Goal: Task Accomplishment & Management: Manage account settings

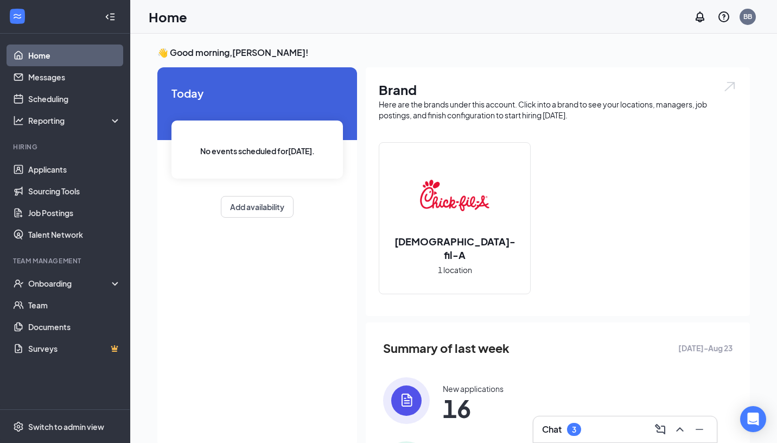
click at [579, 435] on div "Chat 3" at bounding box center [561, 429] width 39 height 13
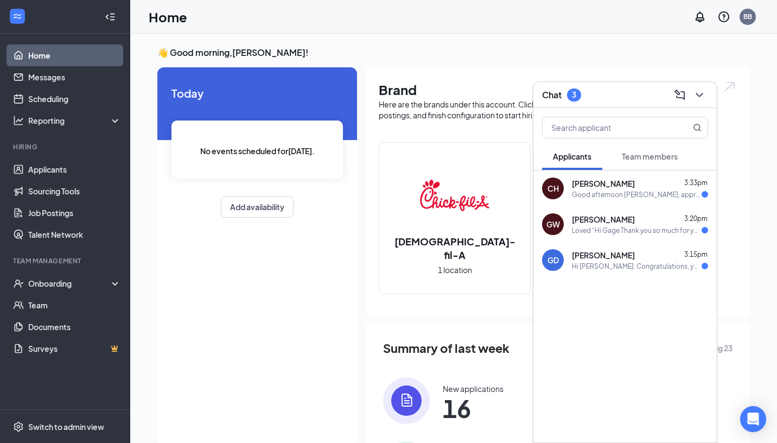
click at [608, 264] on div "Hi Ginger. Congratulations, your meeting with Chick-fil-A for Director of Brand…" at bounding box center [637, 265] width 130 height 9
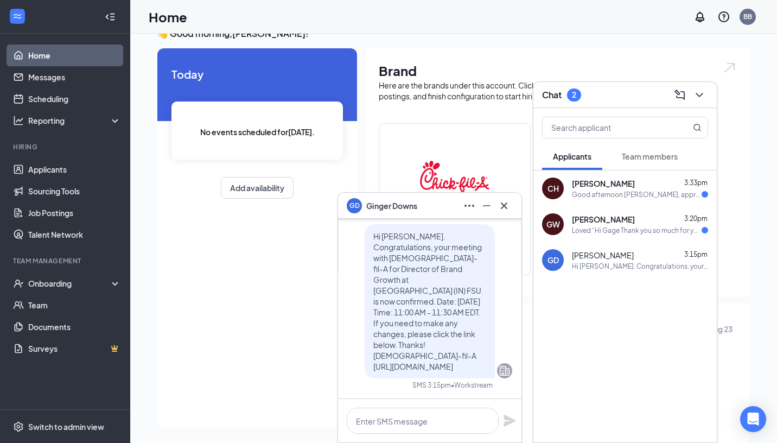
click at [606, 310] on div at bounding box center [624, 305] width 183 height 54
click at [506, 207] on icon "Cross" at bounding box center [504, 205] width 7 height 7
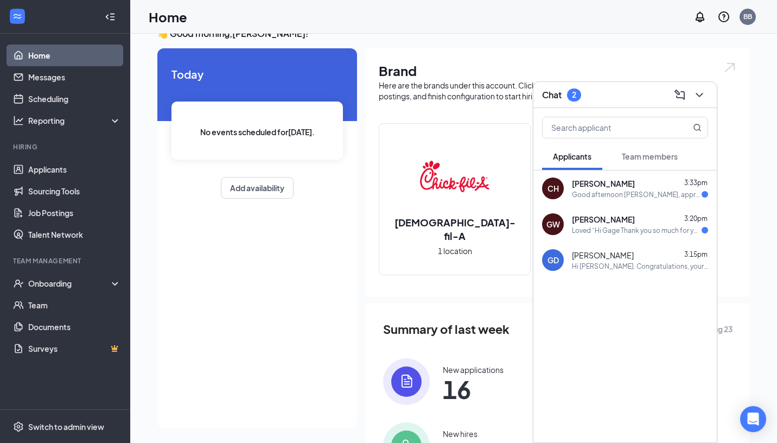
click at [630, 224] on div "Gage Webb 3:20pm Loved “Hi Gage Thank you so much for your continued interest i…" at bounding box center [640, 224] width 136 height 21
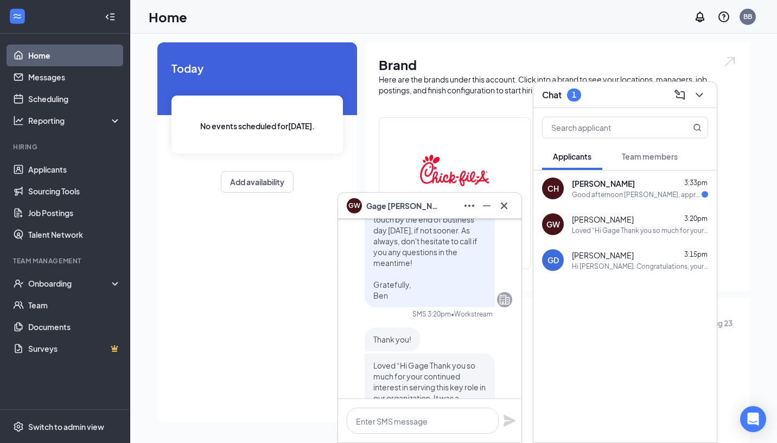
scroll to position [-141, 0]
click at [621, 201] on div "CH Christine Hollister 3:33pm Good afternoon Ben, appreciate the update. As I a…" at bounding box center [624, 188] width 183 height 36
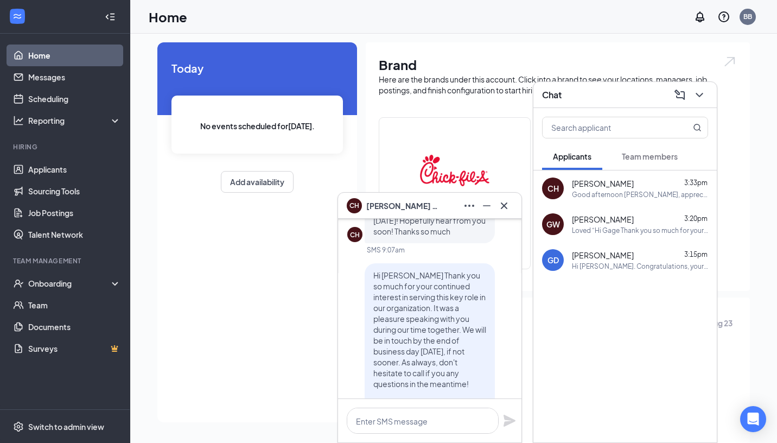
scroll to position [-176, 0]
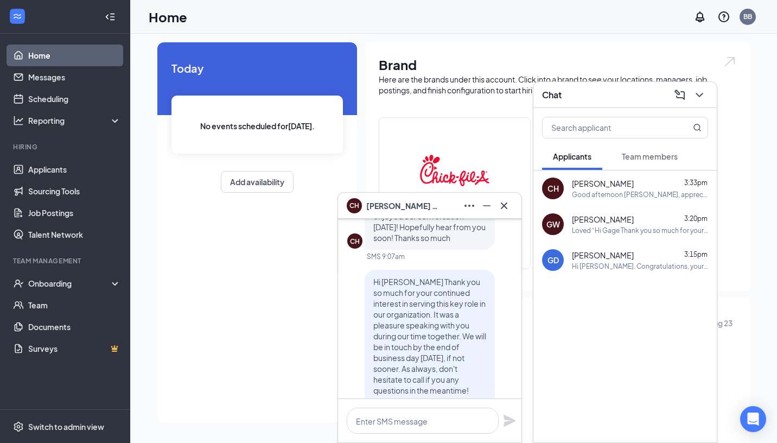
click at [574, 318] on div at bounding box center [624, 305] width 183 height 54
click at [500, 210] on icon "Cross" at bounding box center [503, 205] width 13 height 13
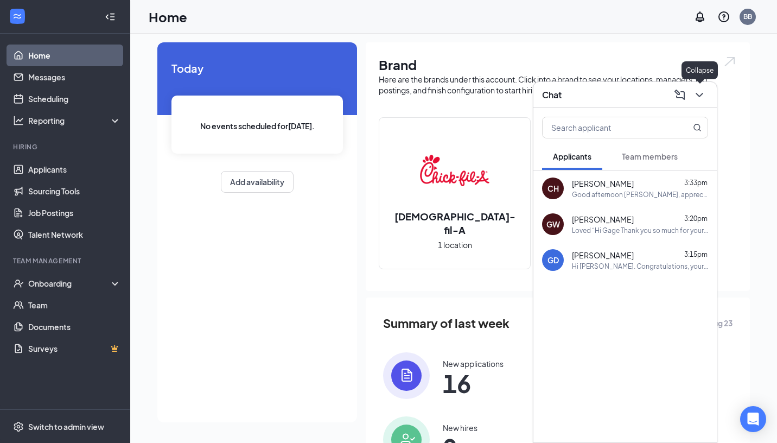
click at [703, 101] on button at bounding box center [699, 94] width 17 height 17
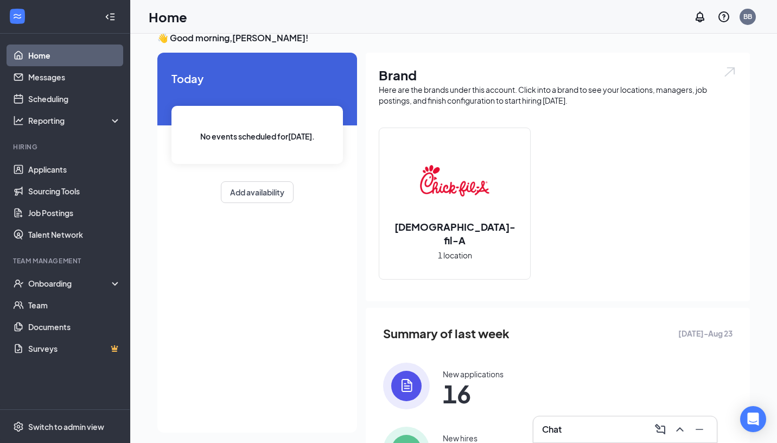
scroll to position [0, 0]
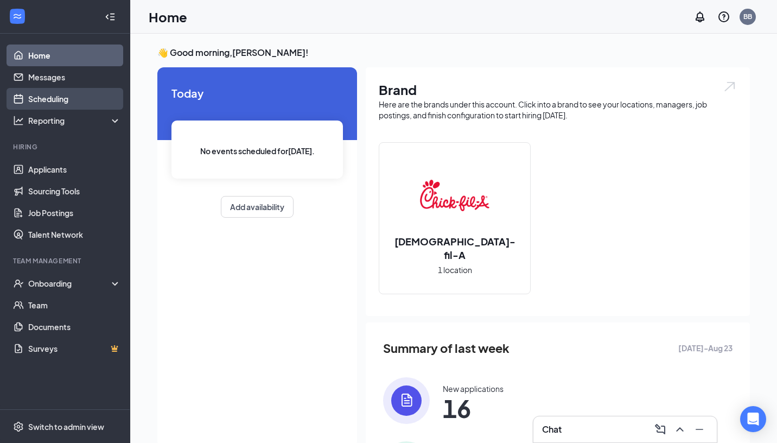
click at [86, 97] on link "Scheduling" at bounding box center [74, 99] width 93 height 22
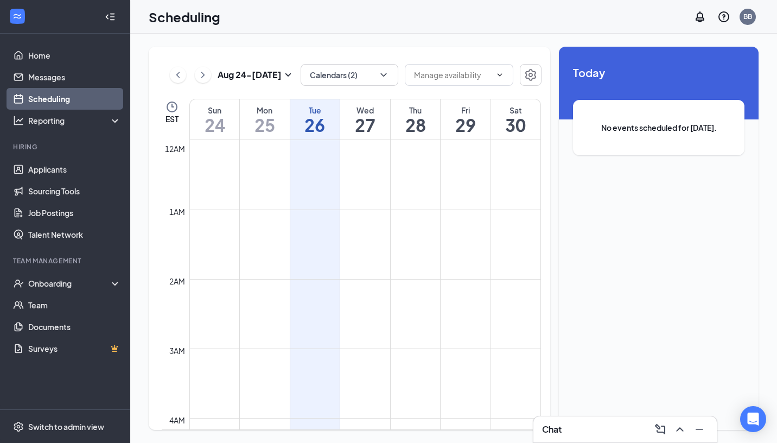
scroll to position [533, 0]
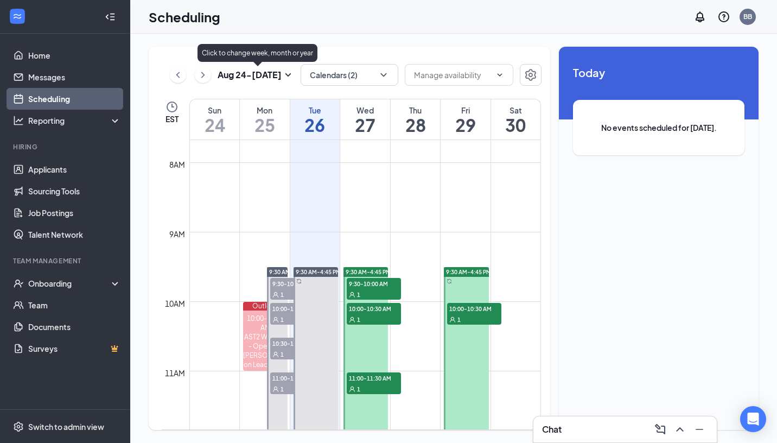
click at [291, 73] on icon "SmallChevronDown" at bounding box center [288, 74] width 6 height 3
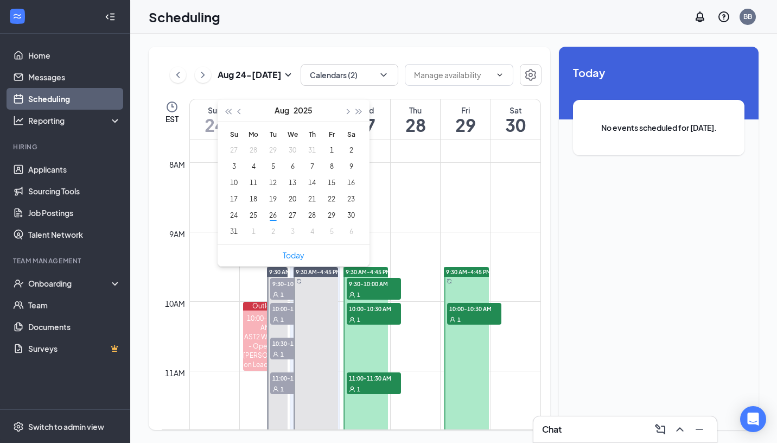
click at [353, 26] on div "Scheduling BB" at bounding box center [453, 17] width 647 height 34
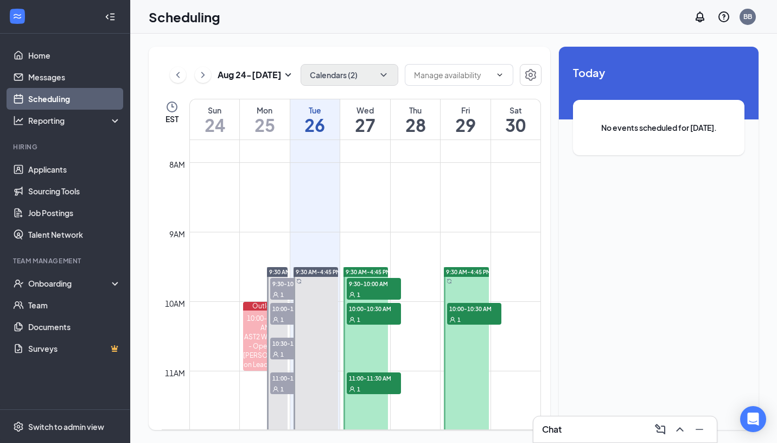
click at [370, 63] on div "Aug 24 - Aug 30 Calendars (2) EST Sun 24 Mon 25 Tue 26 Wed 27 Thu 28 Fri 29 Sat…" at bounding box center [349, 238] width 401 height 383
click at [381, 72] on icon "ChevronDown" at bounding box center [383, 74] width 11 height 11
click at [373, 37] on div "Aug 24 - Aug 30 Calendars (2) EST Sun 24 Mon 25 Tue 26 Wed 27 Thu 28 Fri 29 Sat…" at bounding box center [453, 238] width 647 height 409
click at [366, 69] on button "Calendars (2)" at bounding box center [350, 75] width 98 height 22
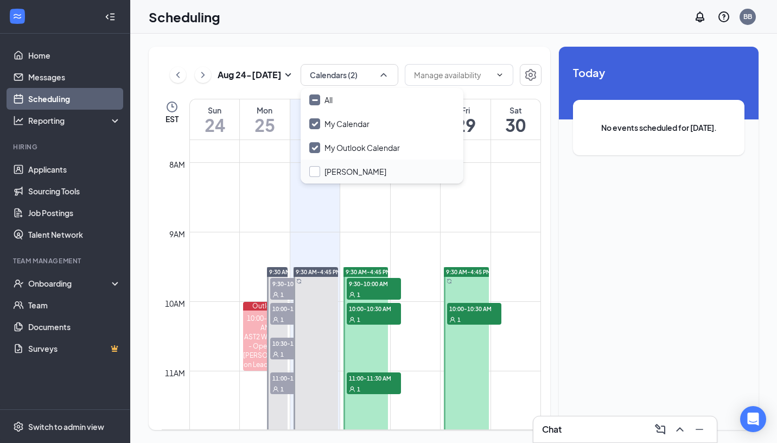
click at [336, 169] on input "Ben Brumfiel" at bounding box center [347, 171] width 77 height 11
checkbox input "false"
checkbox input "true"
click at [369, 41] on div "Aug 24 - Aug 30 All calendars EST Sun 24 Mon 25 Tue 26 Wed 27 Thu 28 Fri 29 Sat…" at bounding box center [453, 238] width 647 height 409
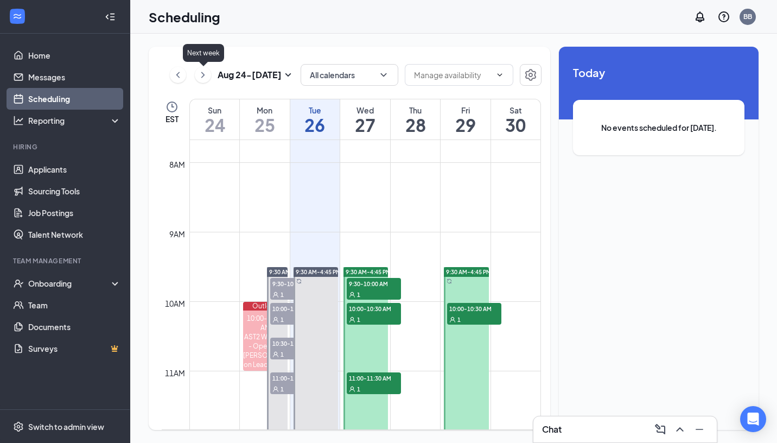
click at [206, 75] on icon "ChevronRight" at bounding box center [202, 74] width 11 height 13
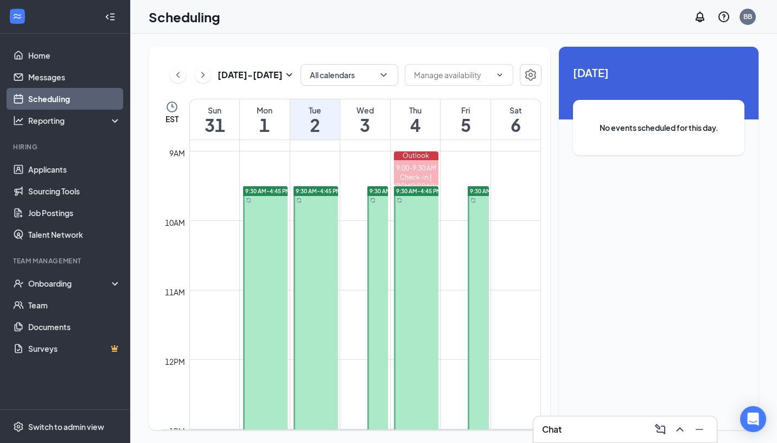
scroll to position [592, 0]
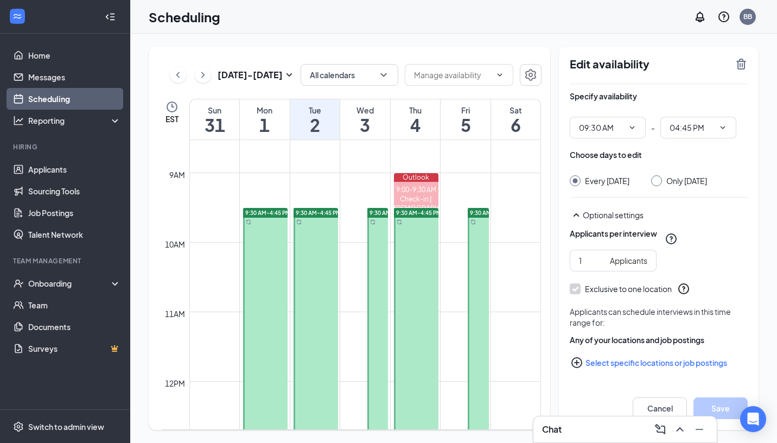
click at [379, 213] on span "9:30 AM-4:45 PM" at bounding box center [391, 213] width 45 height 8
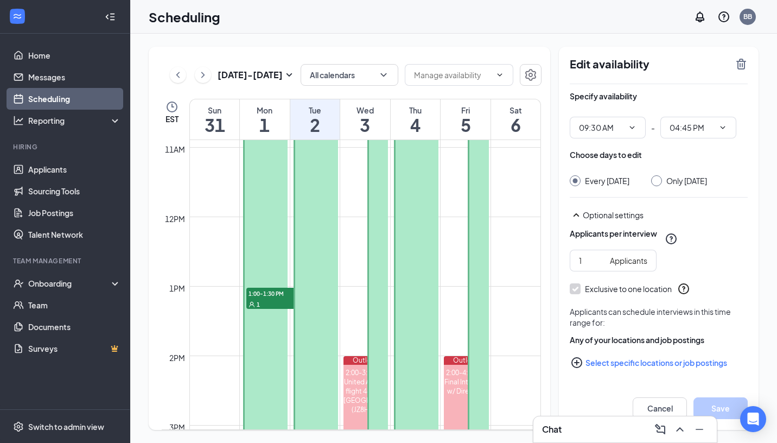
scroll to position [764, 0]
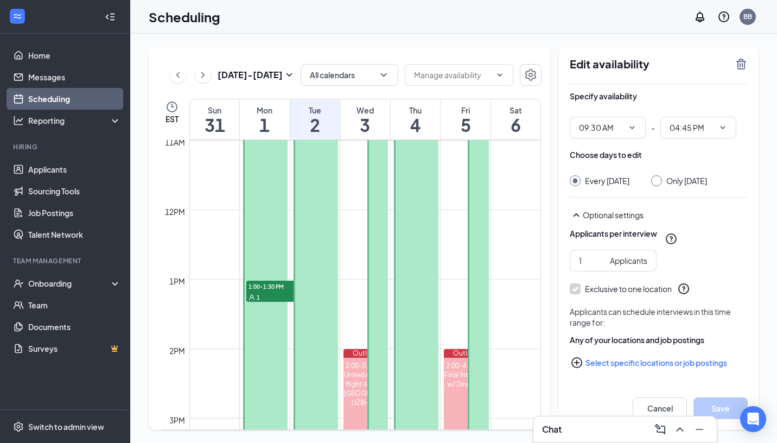
click at [381, 276] on div at bounding box center [377, 287] width 21 height 503
click at [379, 223] on div at bounding box center [377, 287] width 21 height 503
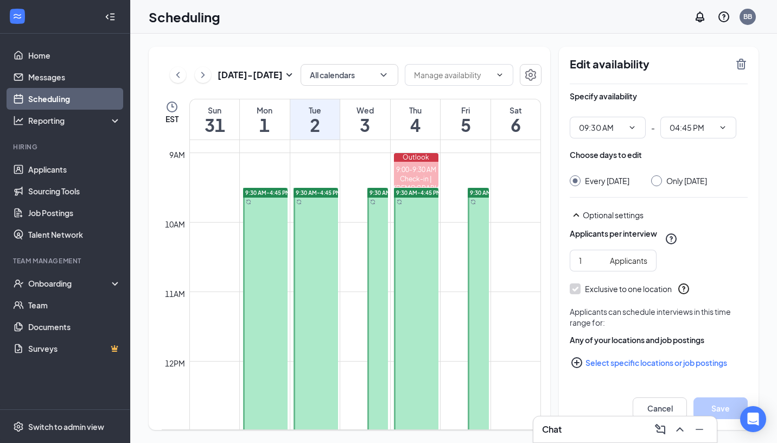
scroll to position [612, 0]
click at [379, 262] on div at bounding box center [377, 439] width 21 height 503
click at [662, 182] on div at bounding box center [656, 180] width 11 height 11
click at [662, 180] on div at bounding box center [656, 180] width 11 height 11
click at [659, 182] on input "Only Wednesday, Sep 3" at bounding box center [655, 179] width 8 height 8
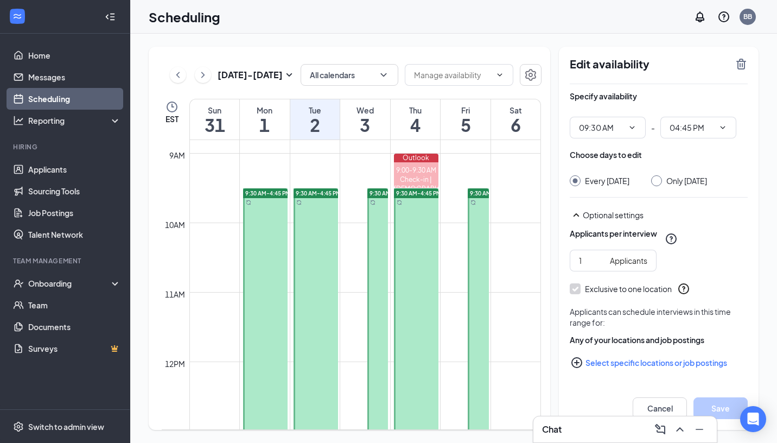
radio input "true"
radio input "false"
click at [742, 69] on icon "TrashOutline" at bounding box center [741, 64] width 13 height 13
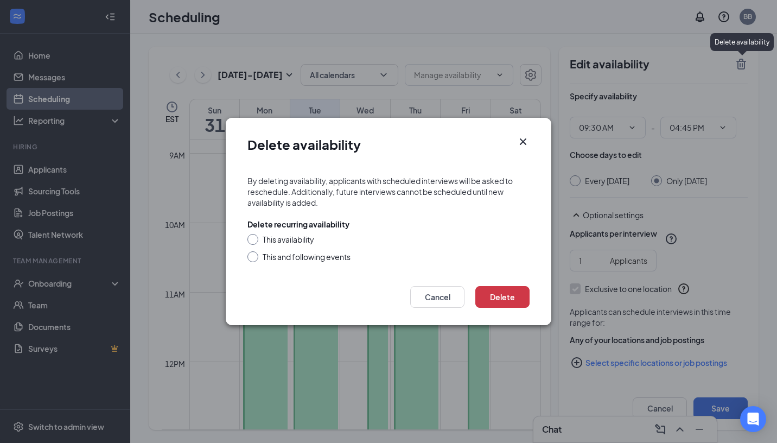
click at [305, 239] on div "This availability" at bounding box center [289, 239] width 52 height 11
click at [255, 239] on input "This availability" at bounding box center [251, 238] width 8 height 8
radio input "true"
click at [520, 303] on button "Delete" at bounding box center [502, 297] width 54 height 22
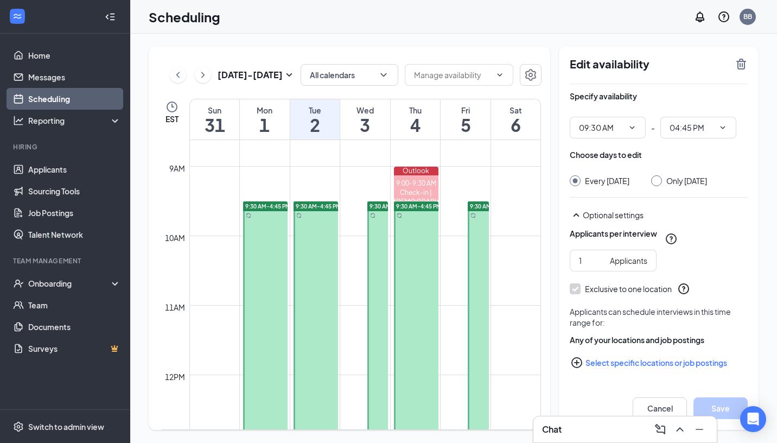
scroll to position [584, 0]
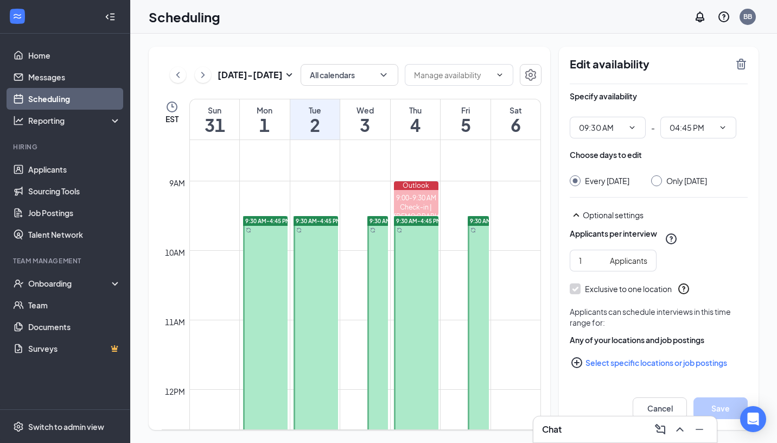
click at [377, 219] on span "9:30 AM-4:45 PM" at bounding box center [391, 221] width 45 height 8
click at [659, 178] on input "Only Wednesday, Sep 3" at bounding box center [655, 179] width 8 height 8
radio input "true"
radio input "false"
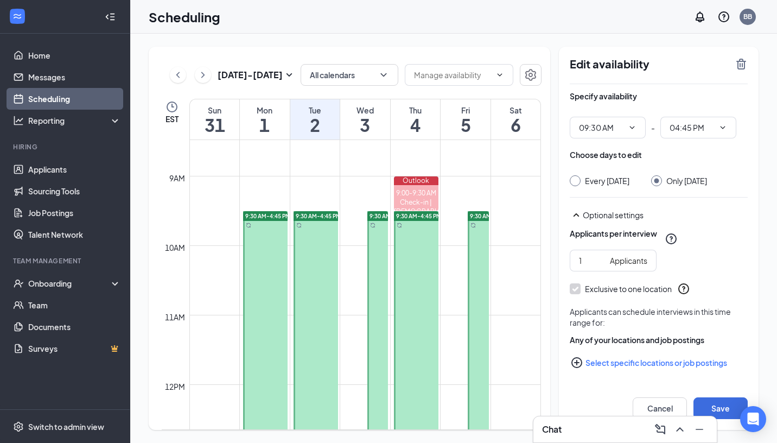
click at [366, 122] on h1 "3" at bounding box center [365, 125] width 50 height 18
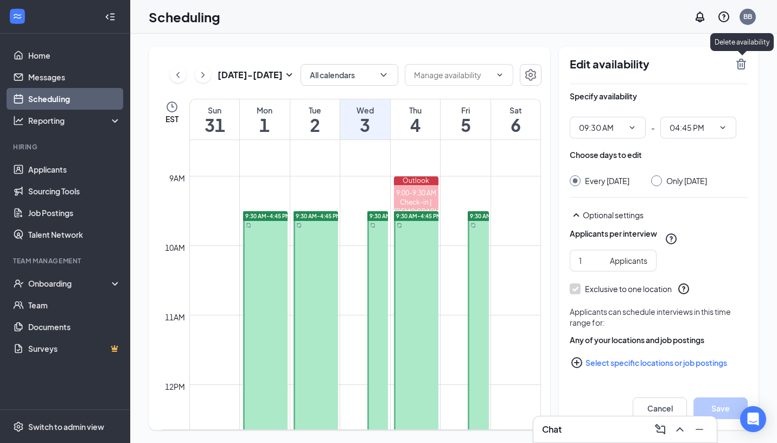
click at [738, 67] on icon "TrashOutline" at bounding box center [741, 64] width 10 height 11
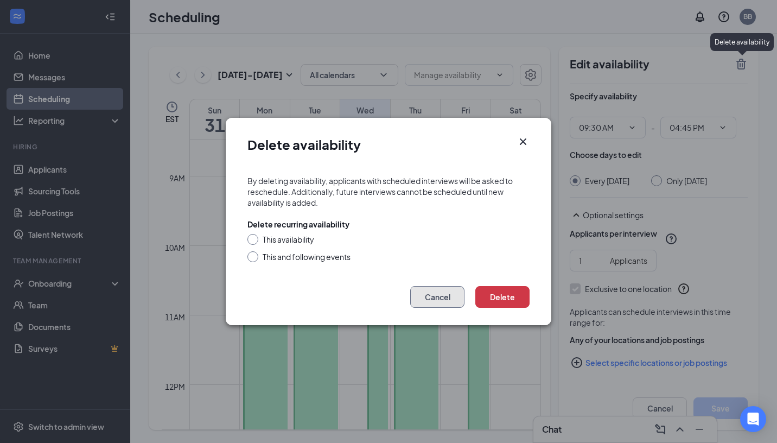
click at [432, 296] on button "Cancel" at bounding box center [437, 297] width 54 height 22
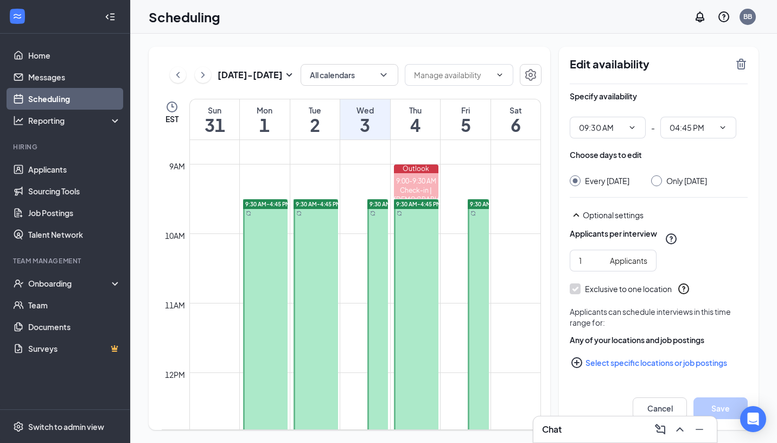
scroll to position [599, 0]
click at [659, 177] on input "Only Wednesday, Sep 3" at bounding box center [655, 179] width 8 height 8
radio input "true"
radio input "false"
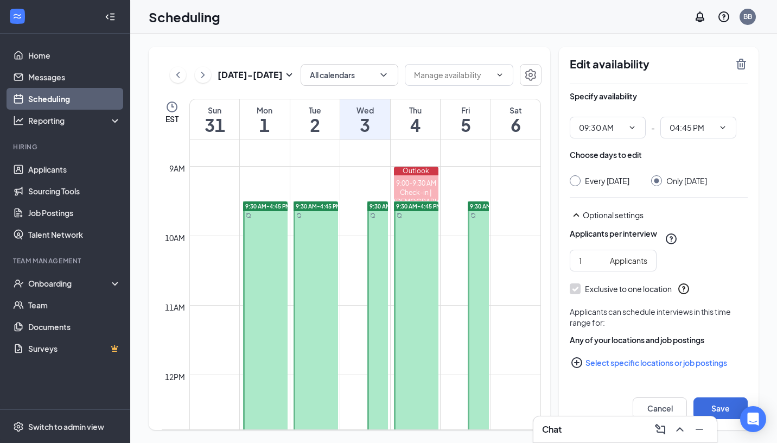
type input "09:30 AM"
type input "04:45 PM"
click at [205, 76] on icon "ChevronRight" at bounding box center [202, 74] width 11 height 13
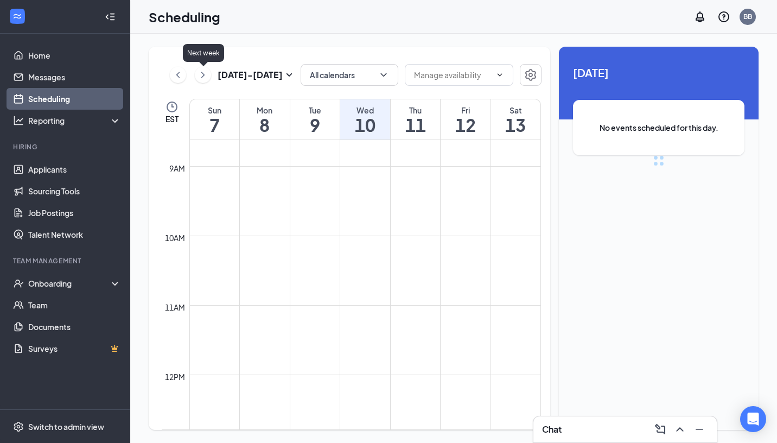
scroll to position [533, 0]
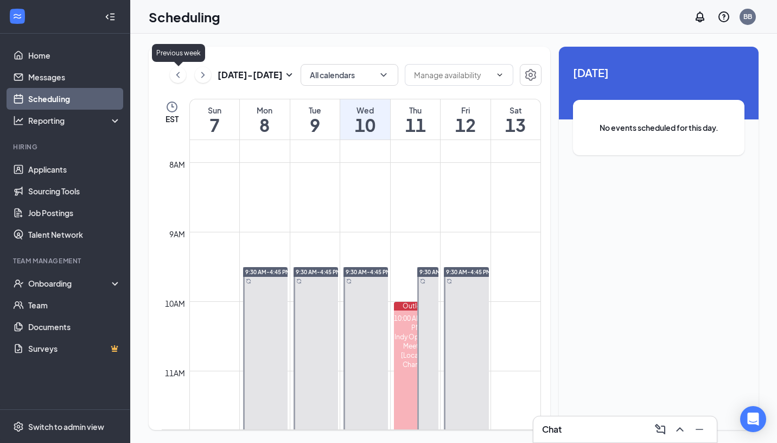
click at [181, 77] on icon "ChevronLeft" at bounding box center [178, 74] width 11 height 13
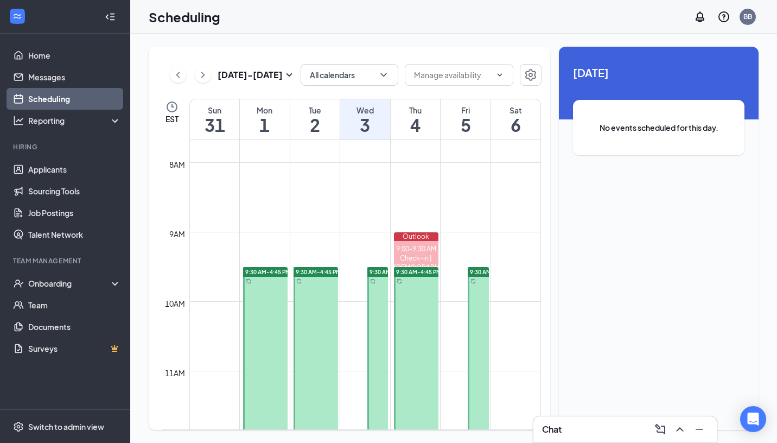
click at [369, 128] on h1 "3" at bounding box center [365, 125] width 50 height 18
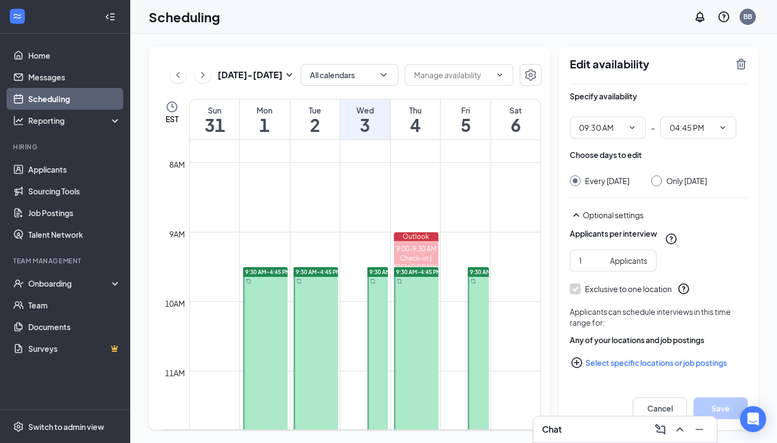
click at [659, 179] on input "Only Wednesday, Sep 3" at bounding box center [655, 179] width 8 height 8
radio input "true"
radio input "false"
click at [744, 68] on icon "TrashOutline" at bounding box center [741, 64] width 10 height 11
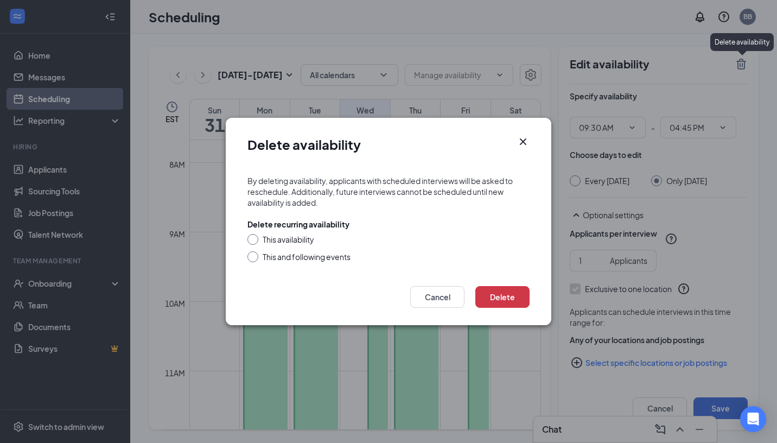
click at [294, 238] on div "This availability" at bounding box center [289, 239] width 52 height 11
click at [255, 238] on input "This availability" at bounding box center [251, 238] width 8 height 8
radio input "true"
click at [501, 295] on button "Delete" at bounding box center [502, 297] width 54 height 22
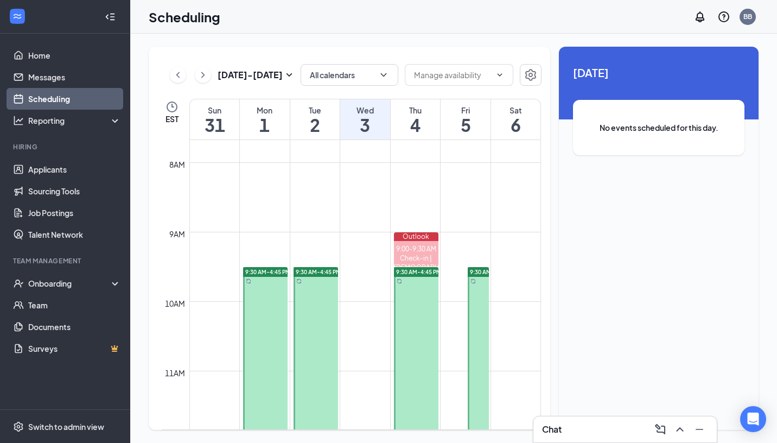
click at [417, 275] on span "9:30 AM-4:45 PM" at bounding box center [418, 272] width 45 height 8
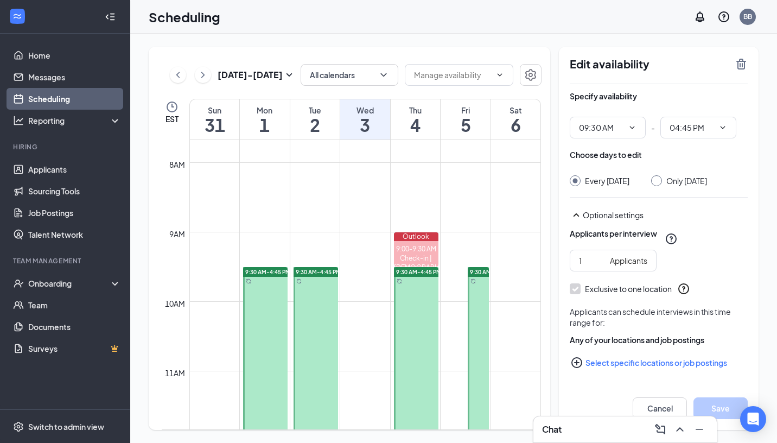
click at [659, 181] on input "Only Thursday, Sep 4" at bounding box center [655, 179] width 8 height 8
radio input "true"
radio input "false"
click at [740, 69] on icon "TrashOutline" at bounding box center [741, 64] width 13 height 13
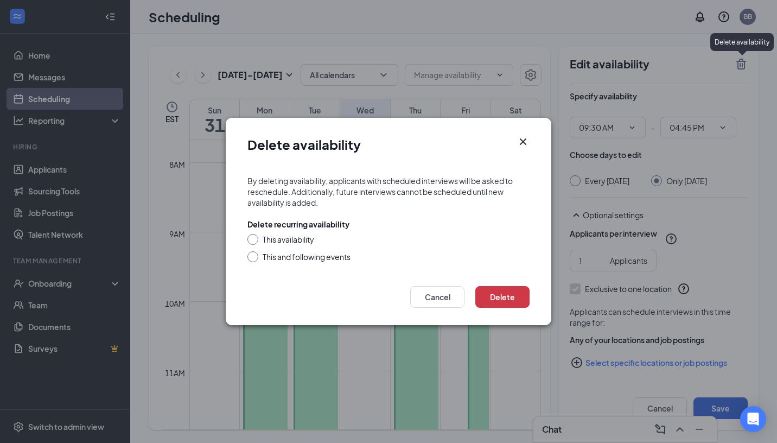
click at [299, 240] on div "This availability" at bounding box center [289, 239] width 52 height 11
click at [255, 240] on input "This availability" at bounding box center [251, 238] width 8 height 8
radio input "true"
click at [499, 290] on button "Delete" at bounding box center [502, 297] width 54 height 22
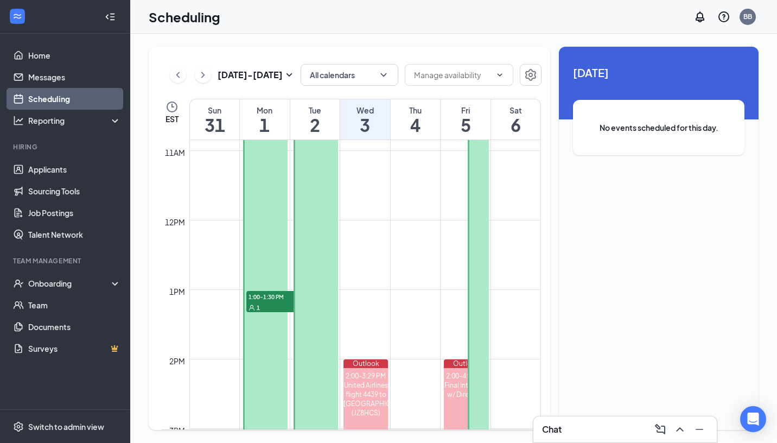
scroll to position [905, 0]
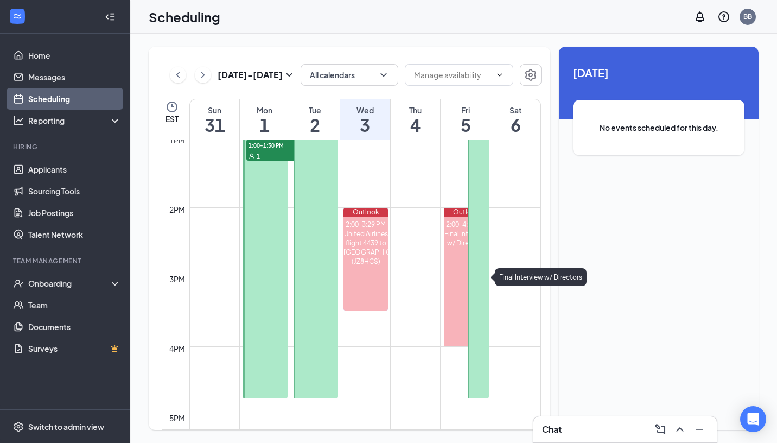
click at [454, 221] on div "2:00-4:00 PM" at bounding box center [466, 224] width 44 height 9
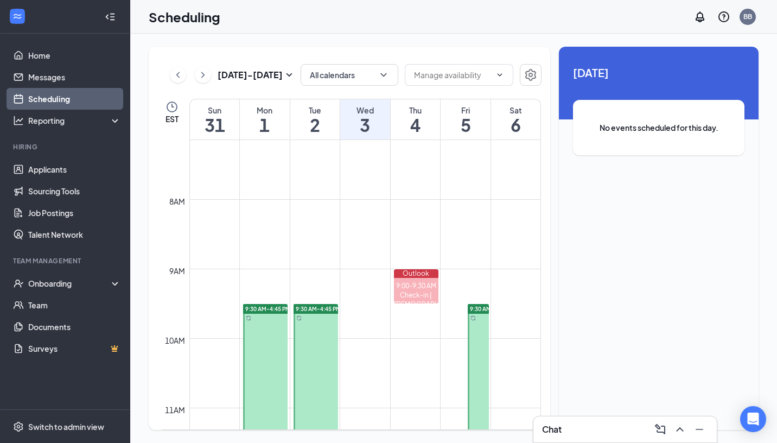
scroll to position [493, 0]
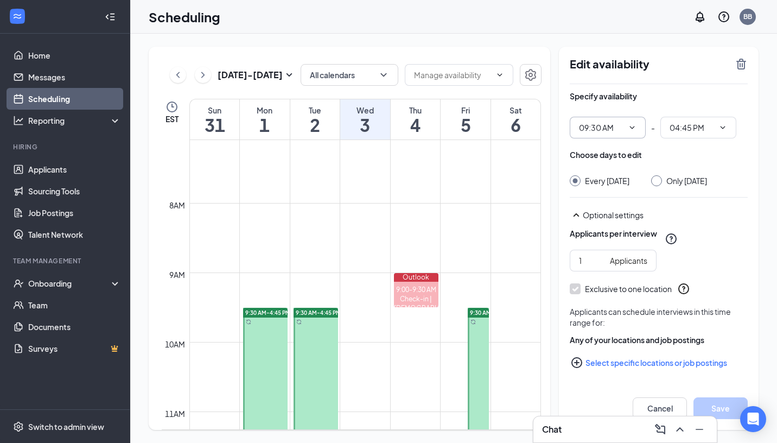
click at [633, 127] on icon "ChevronDown" at bounding box center [632, 127] width 5 height 3
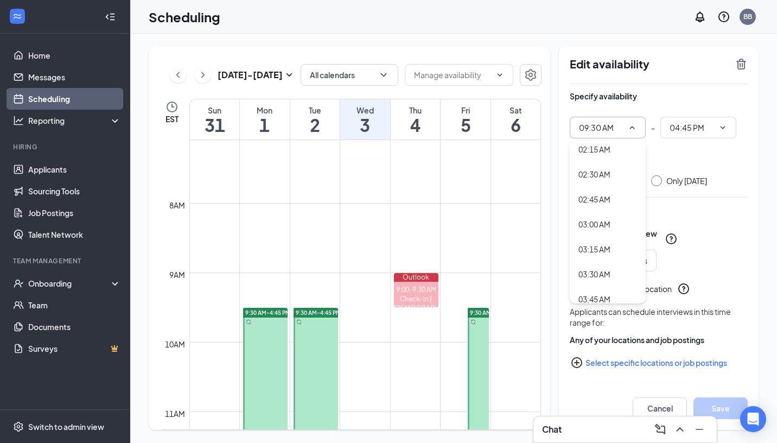
scroll to position [239, 0]
click at [696, 200] on div "Specify availability 09:30 AM - 04:45 PM Choose days to edit Every Friday Only …" at bounding box center [659, 250] width 178 height 333
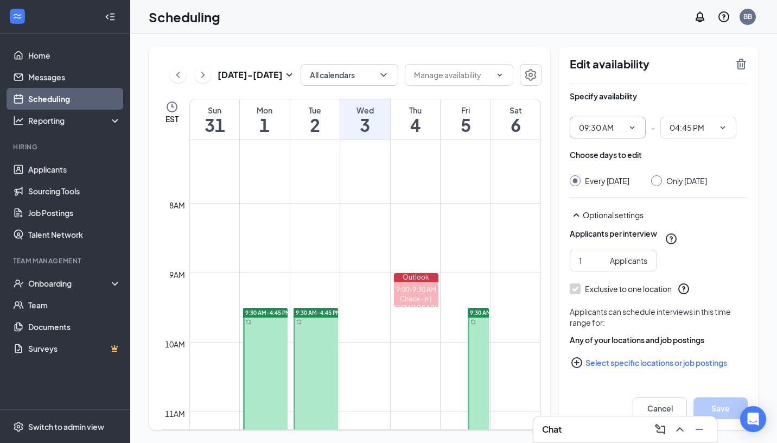
click at [659, 180] on div at bounding box center [656, 180] width 11 height 11
click at [655, 180] on input "Only Friday, Sep 5" at bounding box center [655, 179] width 8 height 8
radio input "true"
radio input "false"
click at [598, 256] on input "2" at bounding box center [592, 260] width 27 height 12
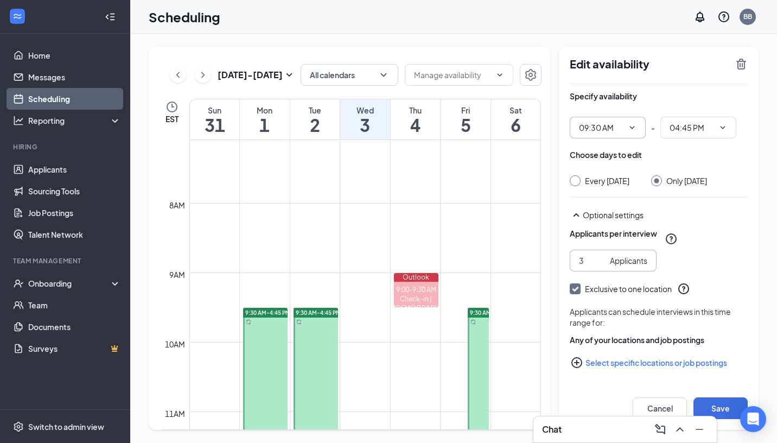
click at [598, 256] on input "3" at bounding box center [592, 260] width 27 height 12
type input "4"
click at [598, 256] on input "4" at bounding box center [592, 260] width 27 height 12
click at [632, 130] on icon "ChevronDown" at bounding box center [632, 127] width 9 height 9
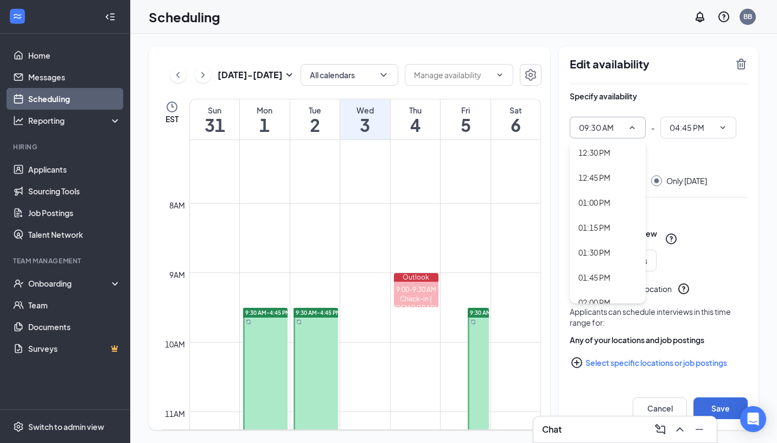
scroll to position [1247, 0]
click at [612, 207] on div "01:00 PM" at bounding box center [607, 203] width 59 height 12
type input "01:00 PM"
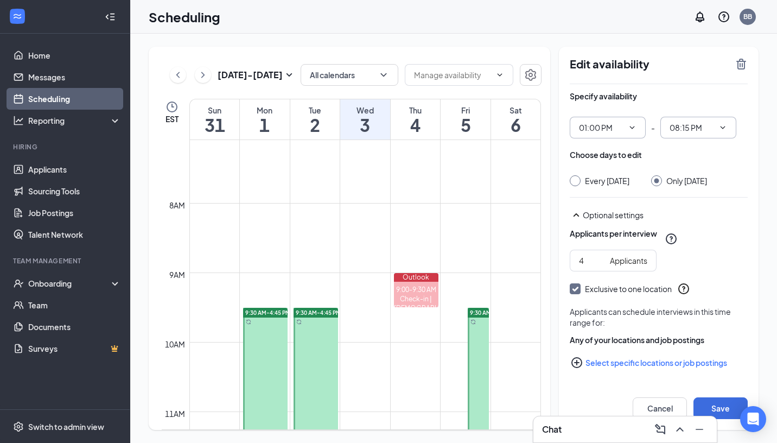
click at [720, 130] on icon "ChevronDown" at bounding box center [722, 127] width 9 height 9
click at [691, 244] on div "02:30 PM" at bounding box center [684, 247] width 32 height 12
type input "02:30 PM"
click at [720, 403] on button "Save" at bounding box center [720, 408] width 54 height 22
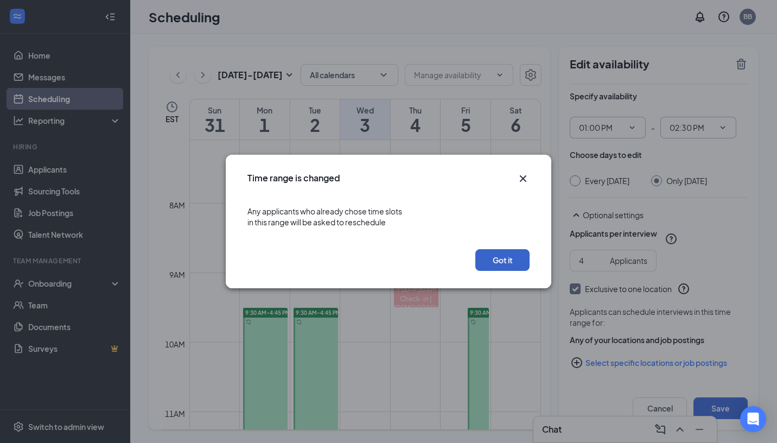
click at [502, 261] on button "Got it" at bounding box center [502, 260] width 54 height 22
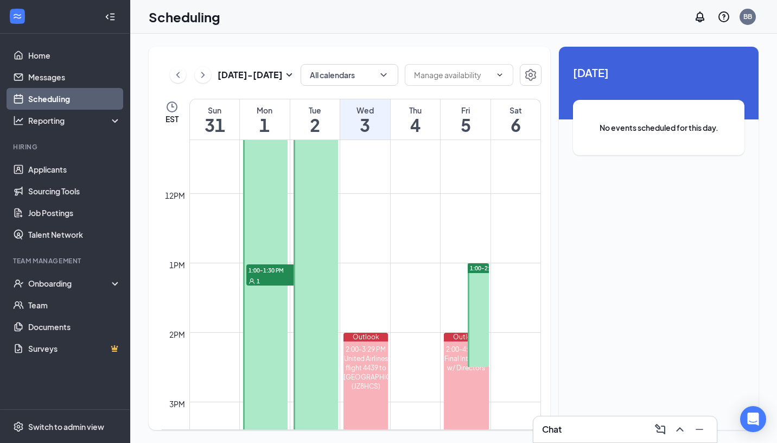
scroll to position [793, 0]
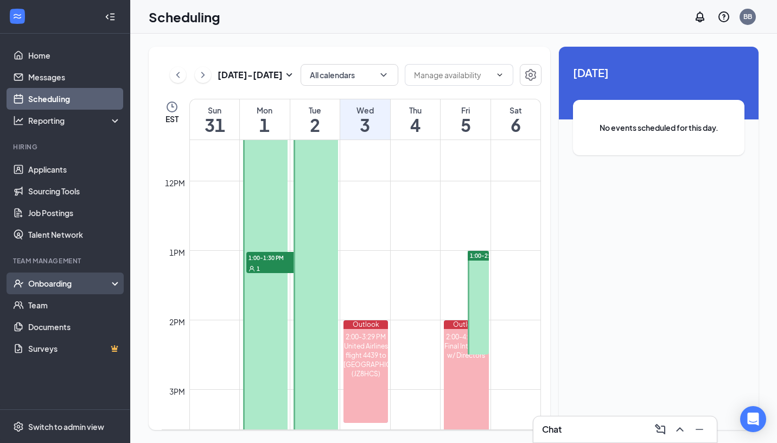
click at [51, 285] on div "Onboarding" at bounding box center [70, 283] width 84 height 11
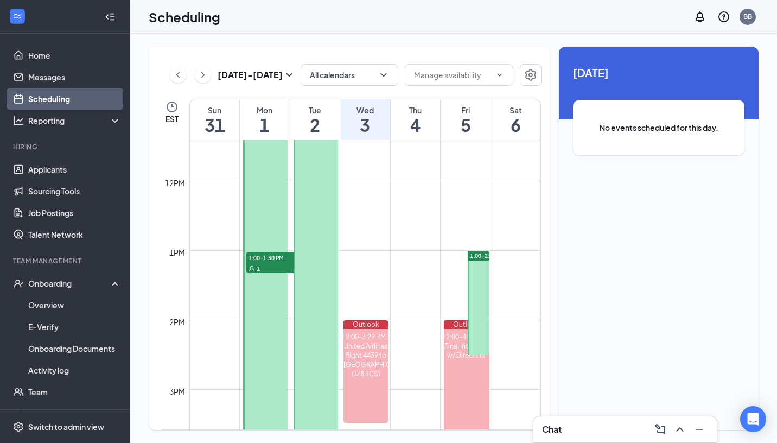
click at [476, 284] on div at bounding box center [478, 303] width 21 height 104
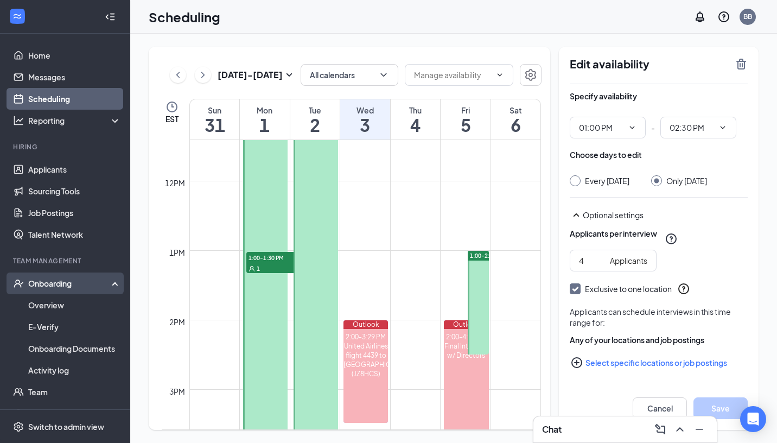
click at [50, 286] on div "Onboarding" at bounding box center [70, 283] width 84 height 11
click at [117, 284] on icon at bounding box center [117, 284] width 9 height 0
click at [118, 288] on div "Onboarding" at bounding box center [65, 283] width 130 height 22
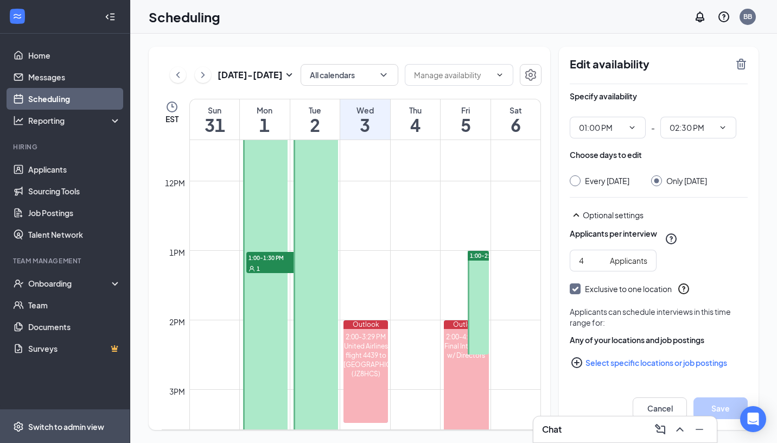
click at [68, 421] on div "Switch to admin view" at bounding box center [66, 426] width 76 height 11
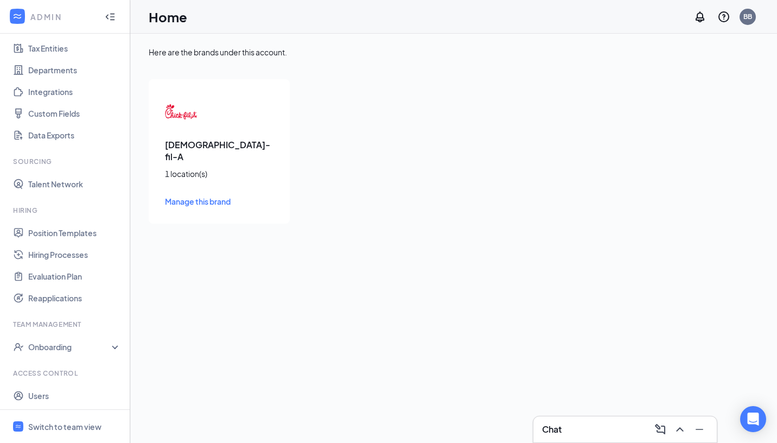
scroll to position [101, 0]
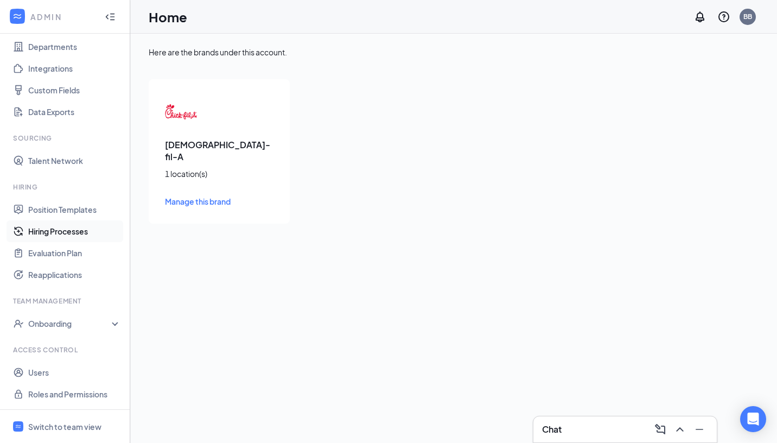
click at [77, 232] on link "Hiring Processes" at bounding box center [74, 231] width 93 height 22
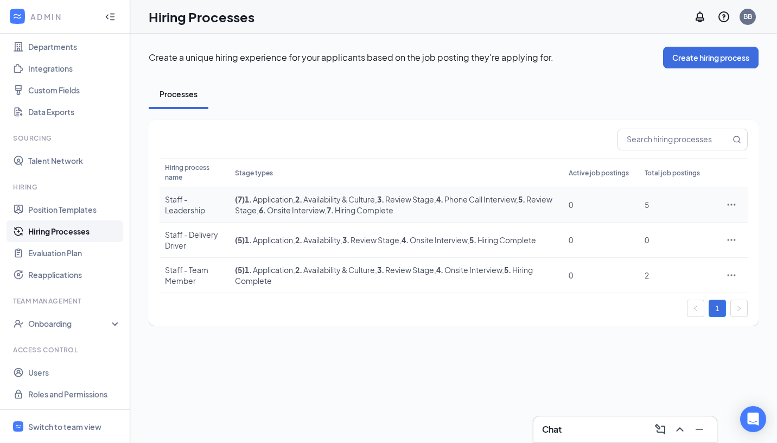
click at [729, 204] on icon "Ellipses" at bounding box center [732, 204] width 8 height 2
click at [691, 227] on span "Edit" at bounding box center [681, 227] width 93 height 12
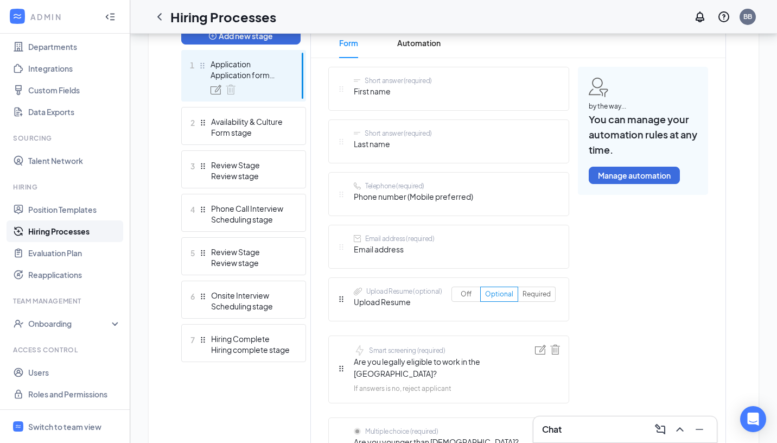
scroll to position [293, 0]
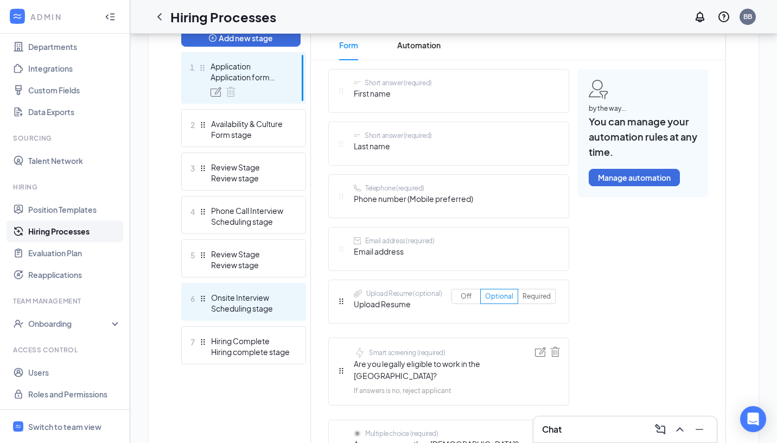
click at [256, 295] on div "Onsite Interview" at bounding box center [250, 297] width 79 height 11
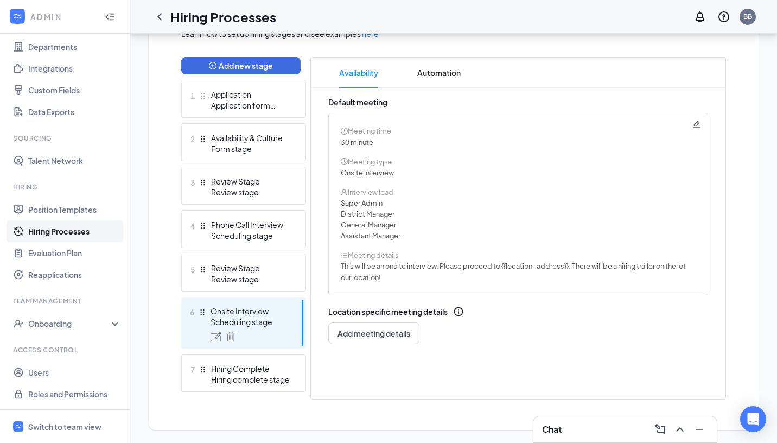
scroll to position [265, 0]
click at [697, 127] on icon "Pencil" at bounding box center [696, 123] width 7 height 7
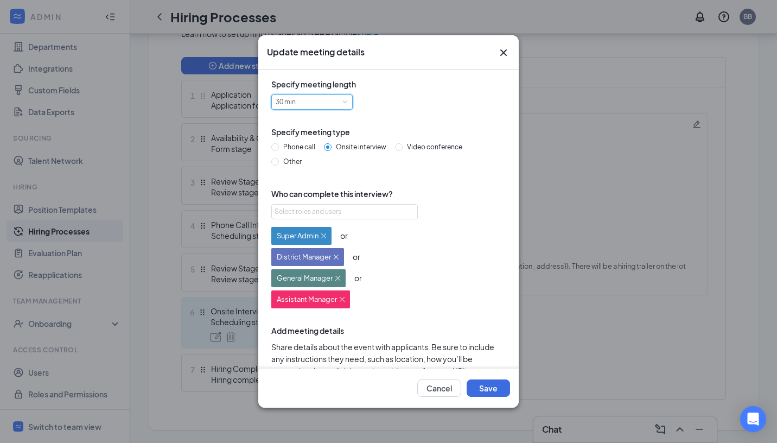
click at [343, 103] on span at bounding box center [344, 102] width 5 height 5
click at [305, 98] on div "30 min" at bounding box center [312, 102] width 73 height 14
click at [306, 190] on li "2 hours" at bounding box center [311, 192] width 81 height 18
click at [346, 101] on span at bounding box center [344, 102] width 5 height 5
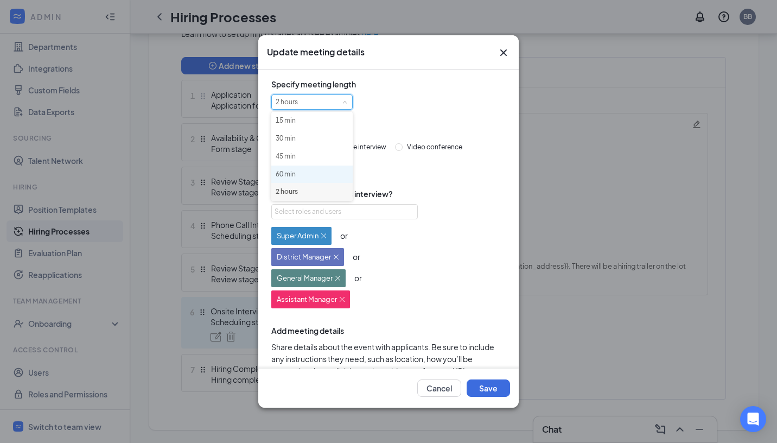
click at [327, 171] on li "60 min" at bounding box center [311, 174] width 81 height 18
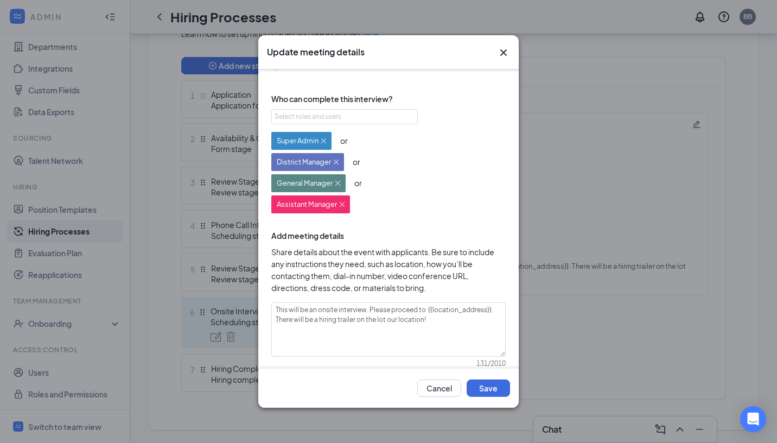
scroll to position [115, 0]
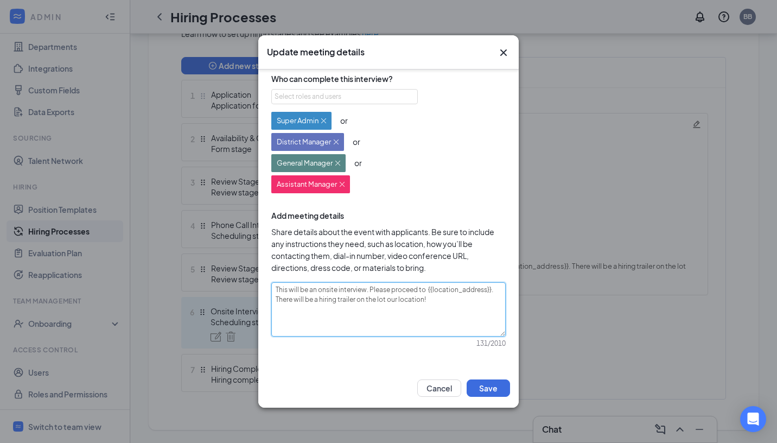
click at [276, 285] on textarea "This will be an onsite interview. Please proceed to {{location_address}}. There…" at bounding box center [388, 309] width 234 height 54
type textarea "CThis will be an onsite interview. Please proceed to {{location_address}}. Ther…"
type textarea "CoThis will be an onsite interview. Please proceed to {{location_address}}. The…"
type textarea "ConThis will be an onsite interview. Please proceed to {{location_address}}. Th…"
type textarea "CongThis will be an onsite interview. Please proceed to {{location_address}}. T…"
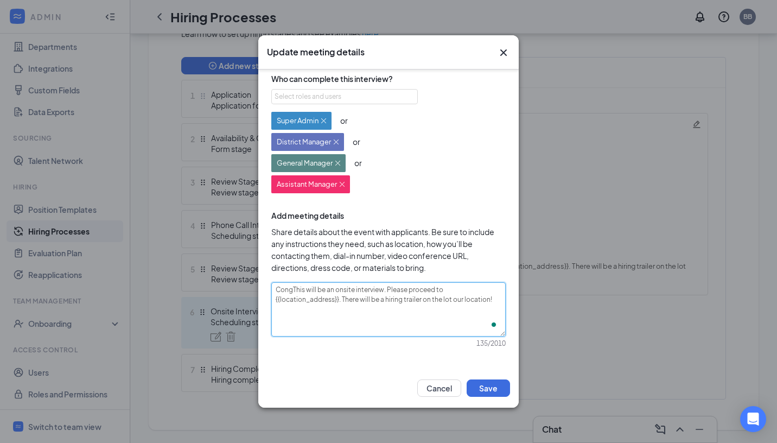
type textarea "CongrThis will be an onsite interview. Please proceed to {{location_address}}. …"
type textarea "CongraThis will be an onsite interview. Please proceed to {{location_address}}.…"
type textarea "CongratThis will be an onsite interview. Please proceed to {{location_address}}…"
type textarea "CongratuThis will be an onsite interview. Please proceed to {{location_address}…"
type textarea "CongratulThis will be an onsite interview. Please proceed to {{location_address…"
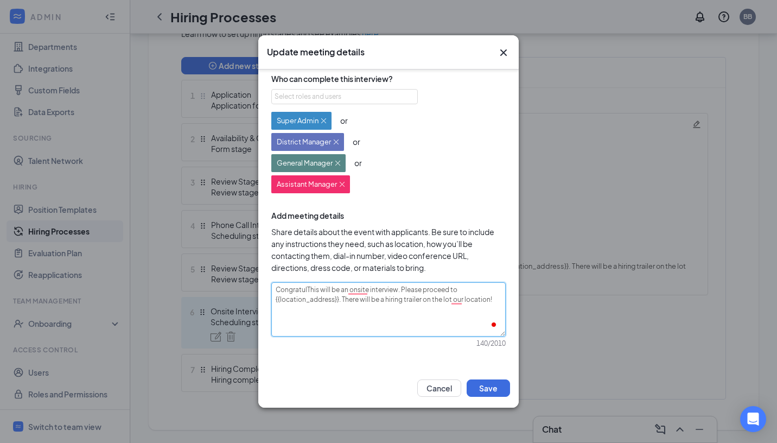
type textarea "CongratulaThis will be an onsite interview. Please proceed to {{location_addres…"
type textarea "CongratulatiThis will be an onsite interview. Please proceed to {{location_addr…"
type textarea "CongratulatioThis will be an onsite interview. Please proceed to {{location_add…"
type textarea "CongratulationThis will be an onsite interview. Please proceed to {{location_ad…"
type textarea "Congratulation This will be an onsite interview. Please proceed to {{location_a…"
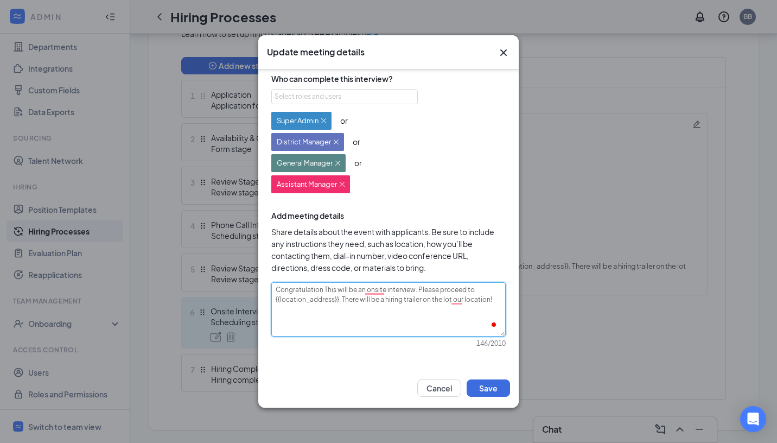
type textarea "Congratulation oThis will be an onsite interview. Please proceed to {{location_…"
type textarea "Congratulation onThis will be an onsite interview. Please proceed to {{location…"
type textarea "Congratulation on This will be an onsite interview. Please proceed to {{locatio…"
type textarea "Congratulation on tThis will be an onsite interview. Please proceed to {{locati…"
type textarea "Congratulation on thThis will be an onsite interview. Please proceed to {{locat…"
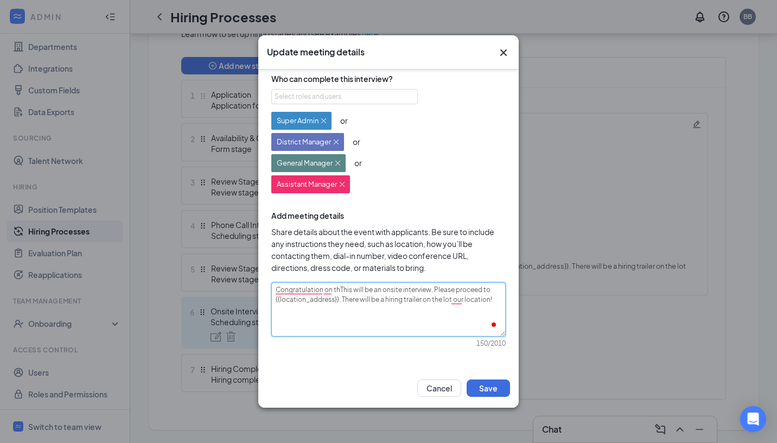
type textarea "Congratulation on theThis will be an onsite interview. Please proceed to {{loca…"
type textarea "Congratulation on the This will be an onsite interview. Please proceed to {{loc…"
type textarea "Congratulation on the adThis will be an onsite interview. Please proceed to {{l…"
type textarea "Congratulation on the advThis will be an onsite interview. Please proceed to {{…"
type textarea "Congratulation on the advaThis will be an onsite interview. Please proceed to {…"
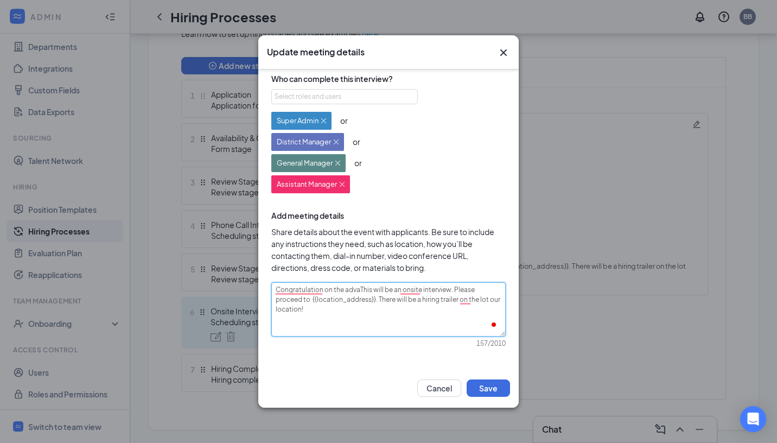
type textarea "Congratulation on the advanThis will be an onsite interview. Please proceed to …"
type textarea "Congratulation on the advancThis will be an onsite interview. Please proceed to…"
type textarea "Congratulation on the advanceThis will be an onsite interview. Please proceed t…"
type textarea "Congratulation on the advancemThis will be an onsite interview. Please proceed …"
type textarea "Congratulation on the advancemenThis will be an onsite interview. Please procee…"
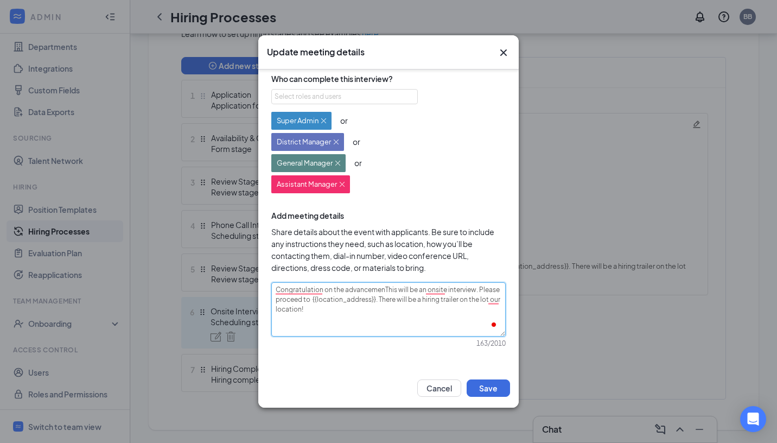
type textarea "Congratulation on the advancementThis will be an onsite interview. Please proce…"
type textarea "Congratulation on the advancement This will be an onsite interview. Please proc…"
type textarea "Congratulation on the advancement tThis will be an onsite interview. Please pro…"
type textarea "Congratulation on the advancement toThis will be an onsite interview. Please pr…"
type textarea "Congratulation on the advancement to This will be an onsite interview. Please p…"
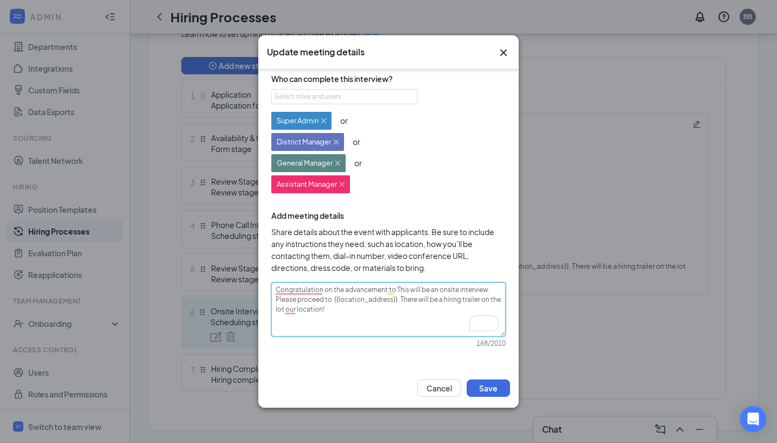
type textarea "Congratulation on the advancement to tThis will be an onsite interview. Please …"
type textarea "Congratulation on the advancement to thThis will be an onsite interview. Please…"
type textarea "Congratulation on the advancement to theThis will be an onsite interview. Pleas…"
type textarea "Congratulation on the advancement to the This will be an onsite interview. Plea…"
type textarea "Congratulation on the advancement to the fThis will be an onsite interview. Ple…"
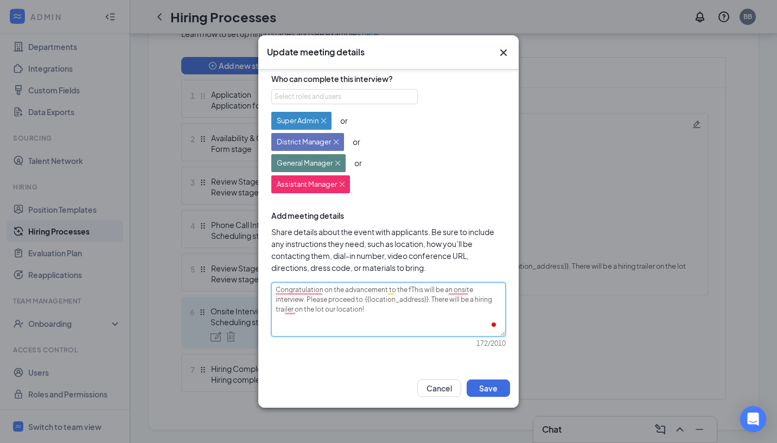
type textarea "Congratulation on the advancement to the fiThis will be an onsite interview. Pl…"
type textarea "Congratulation on the advancement to the finThis will be an onsite interview. P…"
type textarea "Congratulation on the advancement to the finaThis will be an onsite interview. …"
type textarea "Congratulation on the advancement to the finalThis will be an onsite interview.…"
type textarea "Congratulation on the advancement to the final This will be an onsite interview…"
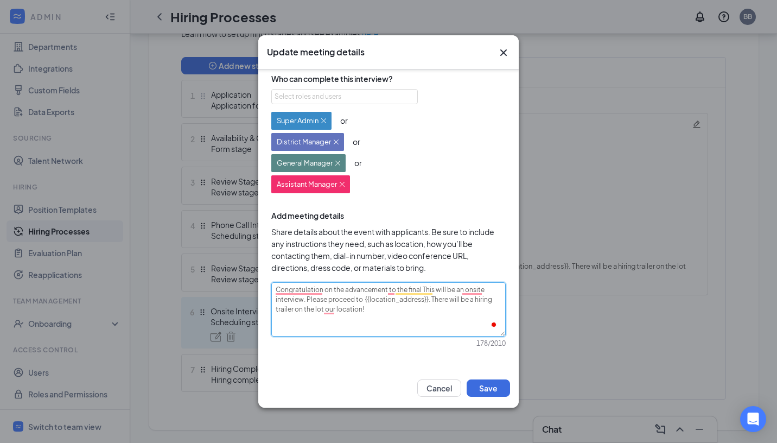
type textarea "Congratulation on the advancement to the final iThis will be an onsite intervie…"
type textarea "Congratulation on the advancement to the final inThis will be an onsite intervi…"
type textarea "Congratulation on the advancement to the final intThis will be an onsite interv…"
type textarea "Congratulation on the advancement to the final inteThis will be an onsite inter…"
type textarea "Congratulation on the advancement to the final interThis will be an onsite inte…"
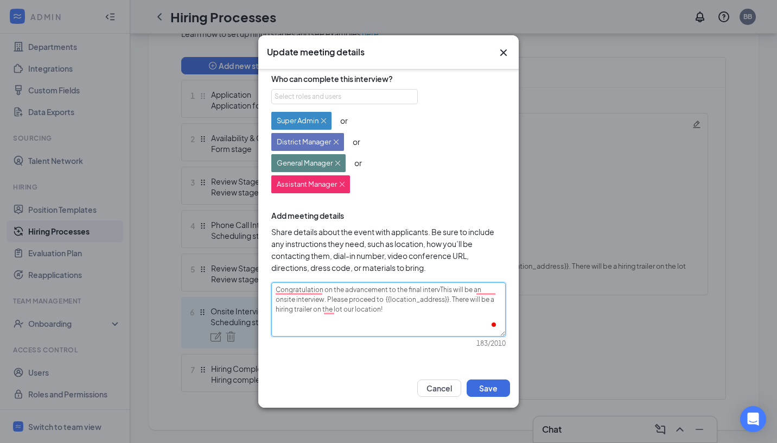
type textarea "Congratulation on the advancement to the final interviThis will be an onsite in…"
type textarea "Congratulation on the advancement to the final intervieThis will be an onsite i…"
type textarea "Congratulation on the advancement to the final interviewThis will be an onsite …"
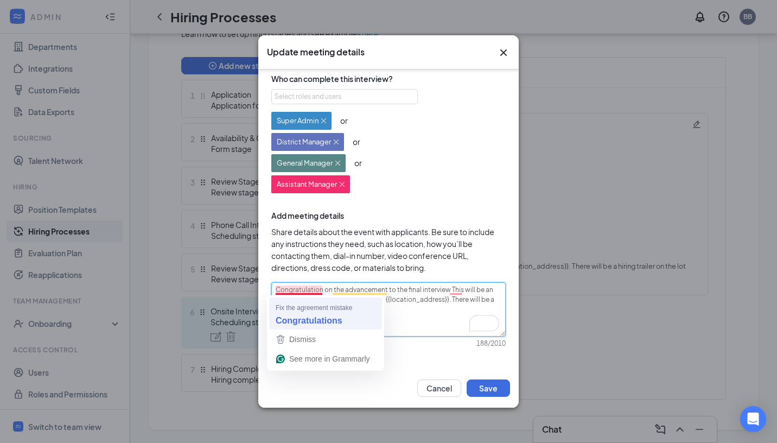
type textarea "Congratulation on the advancement to the final interview This will be an onsite…"
type textarea "Congratulations on the advancement to the final interview This will be an onsit…"
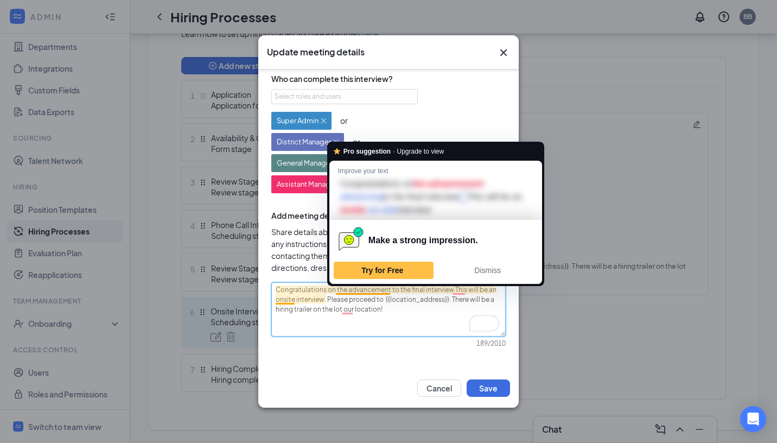
click at [380, 316] on textarea "Congratulations on the advancement to the final interview This will be an onsit…" at bounding box center [388, 309] width 234 height 54
click at [340, 290] on textarea "Congratulations on the advancement to the final interview This will be an onsit…" at bounding box center [388, 309] width 234 height 54
type textarea "Congratulations on y advancement to the final interview This will be an onsite …"
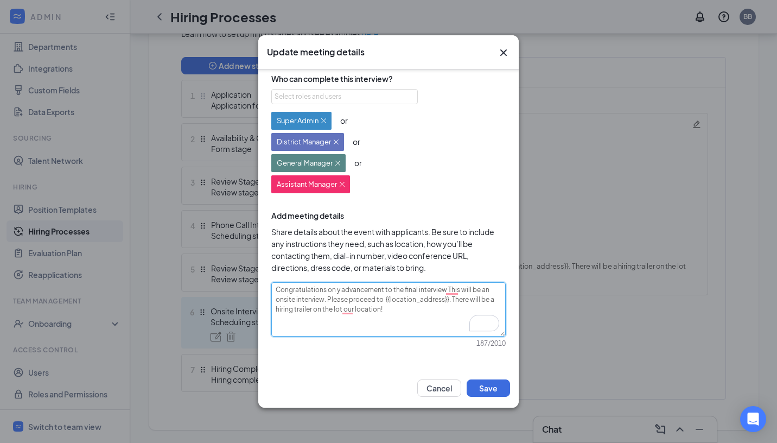
type textarea "Congratulations on yo advancement to the final interview This will be an onsite…"
type textarea "Congratulations on you advancement to the final interview This will be an onsit…"
type textarea "Congratulations on your advancement to the final interview This will be an onsi…"
click at [456, 289] on textarea "Congratulations on your advancement to the final interview This will be an onsi…" at bounding box center [388, 309] width 234 height 54
type textarea "Congratulations on your advancement to the final interview sThis will be an ons…"
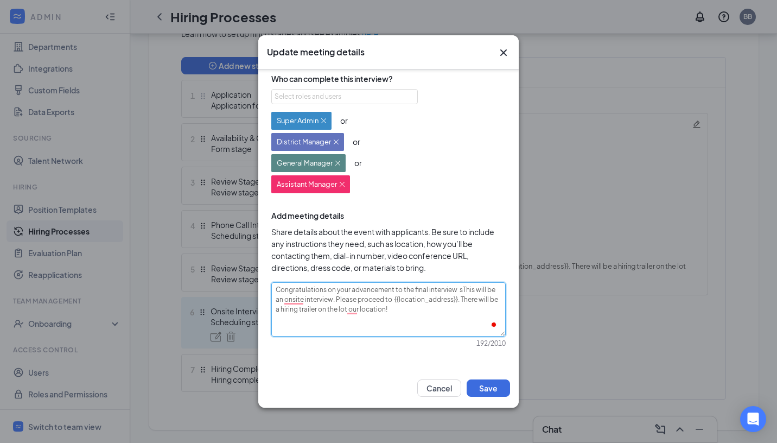
type textarea "Congratulations on your advancement to the final interview stThis will be an on…"
type textarea "Congratulations on your advancement to the final interview staThis will be an o…"
type textarea "Congratulations on your advancement to the final interview stagThis will be an …"
type textarea "Congratulations on your advancement to the final interview stageThis will be an…"
type textarea "Congratulations on your advancement to the final interview stage!This will be a…"
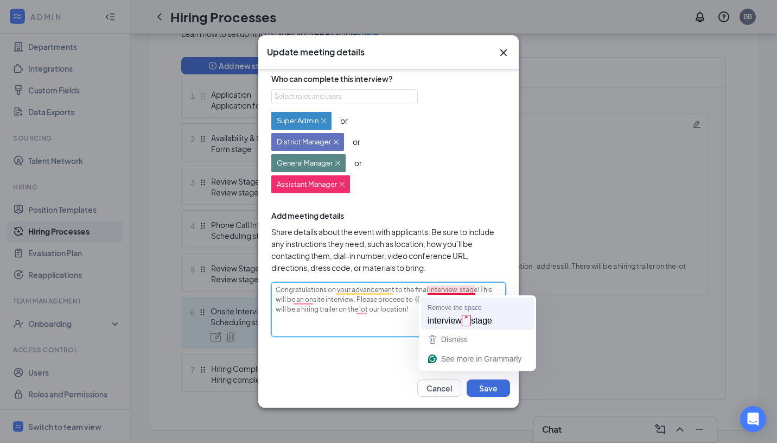
type textarea "Congratulations on your advancement to the final interview stage! This will be …"
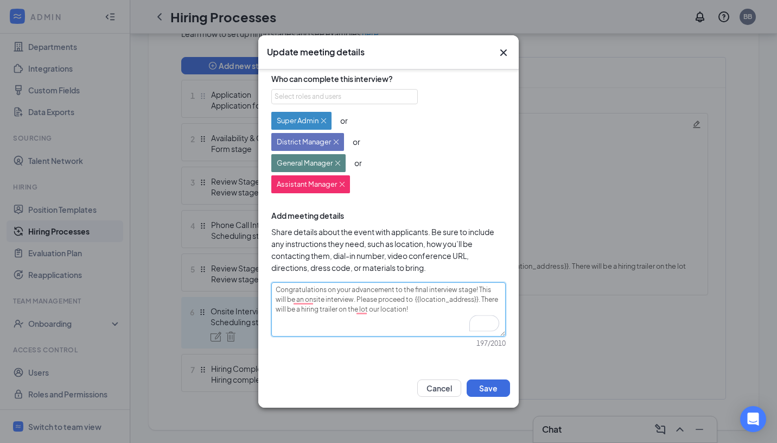
click at [490, 290] on textarea "Congratulations on your advancement to the final interview stage! This will be …" at bounding box center [388, 309] width 234 height 54
type textarea "Congratulations on your advancement to the final interview stage! This iwill be…"
type textarea "Congratulations on your advancement to the final interview stage! This inwill b…"
type textarea "Congratulations on your advancement to the final interview stage! This intwill …"
type textarea "Congratulations on your advancement to the final interview stage! This intewill…"
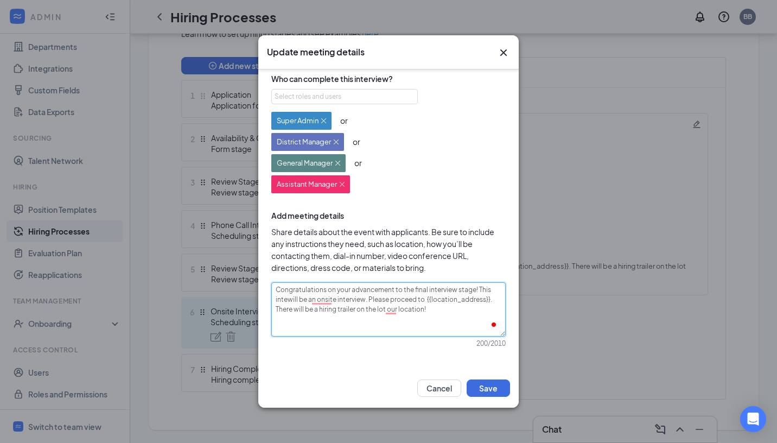
type textarea "Congratulations on your advancement to the final interview stage! This interwil…"
type textarea "Congratulations on your advancement to the final interview stage! This intervwi…"
type textarea "Congratulations on your advancement to the final interview stage! This intervie…"
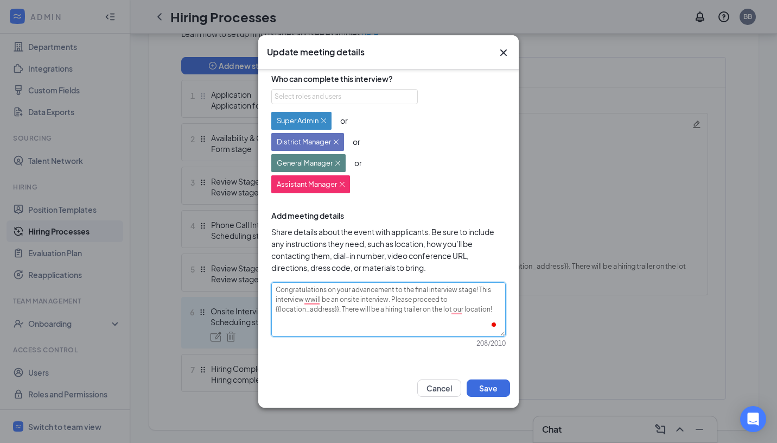
type textarea "Congratulations on your advancement to the final interview stage! This intervie…"
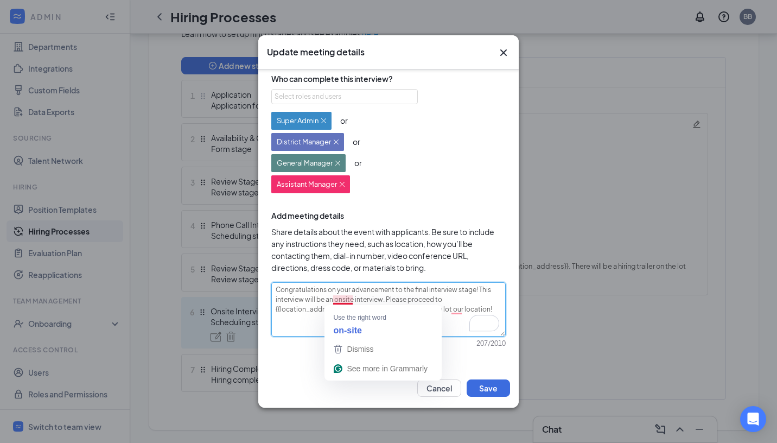
click at [331, 299] on textarea "Congratulations on your advancement to the final interview stage! This intervie…" at bounding box center [388, 309] width 234 height 54
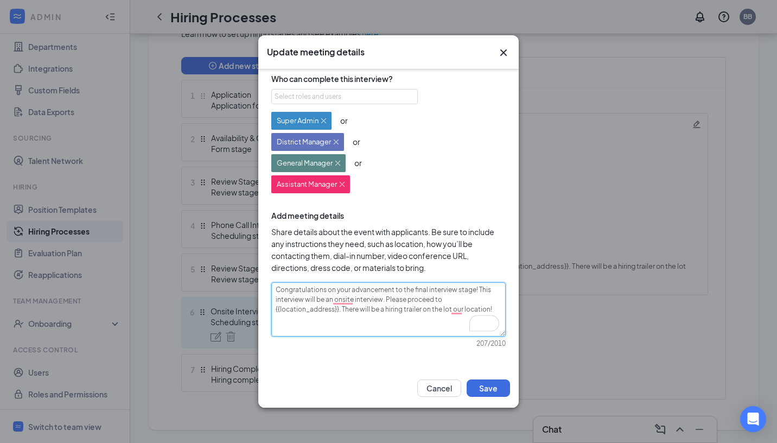
type textarea "Congratulations on your advancement to the final interview stage! This intervie…"
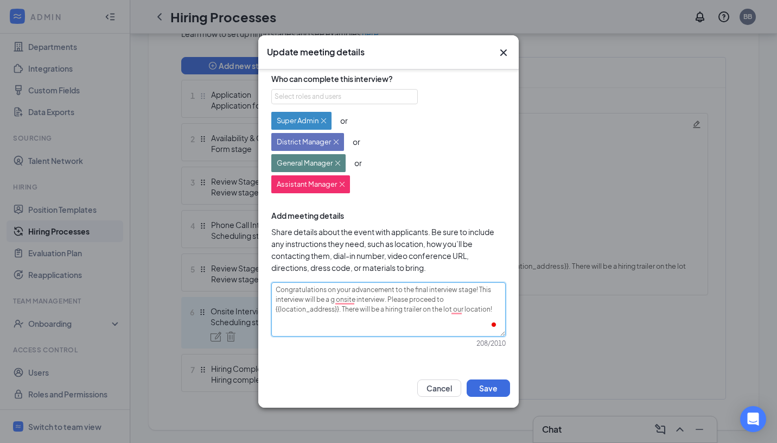
type textarea "Congratulations on your advancement to the final interview stage! This intervie…"
click at [349, 299] on textarea "Congratulations on your advancement to the final interview stage! This intervie…" at bounding box center [388, 309] width 234 height 54
type textarea "Congratulations on your advancement to the final interview stage! This intervie…"
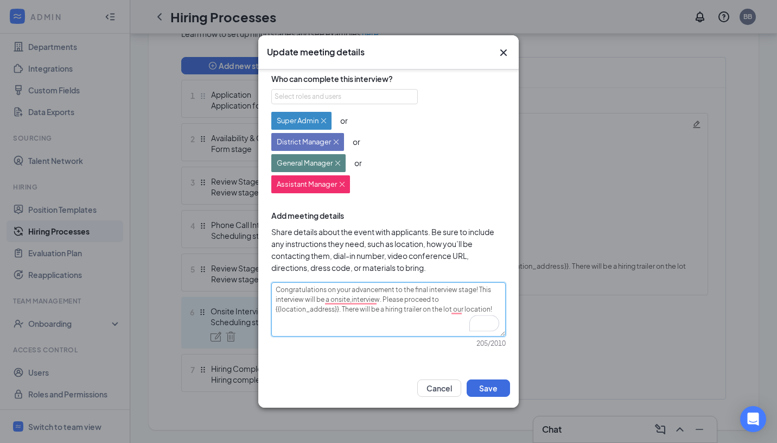
type textarea "Congratulations on your advancement to the final interview stage! This intervie…"
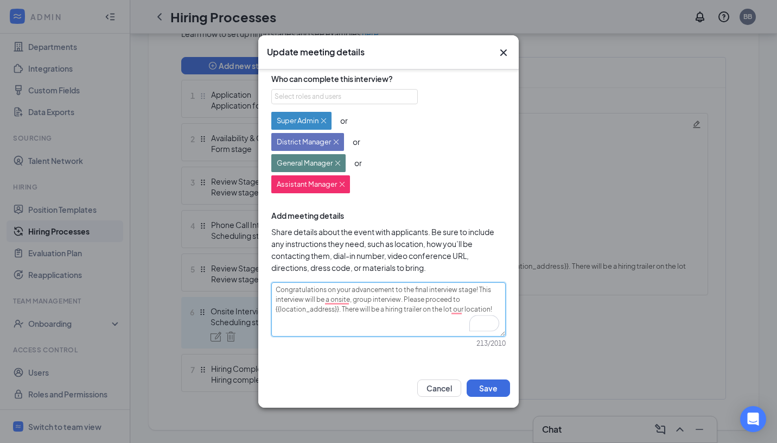
click at [400, 299] on textarea "Congratulations on your advancement to the final interview stage! This intervie…" at bounding box center [388, 309] width 234 height 54
type textarea "Congratulations on your advancement to the final interview stage! This intervie…"
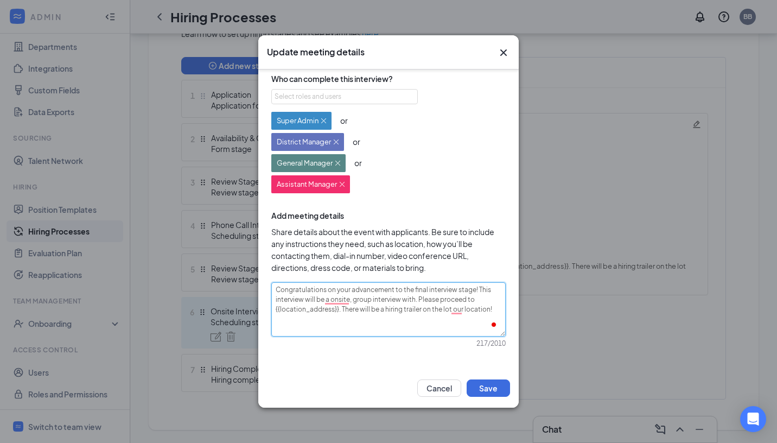
type textarea "Congratulations on your advancement to the final interview stage! This intervie…"
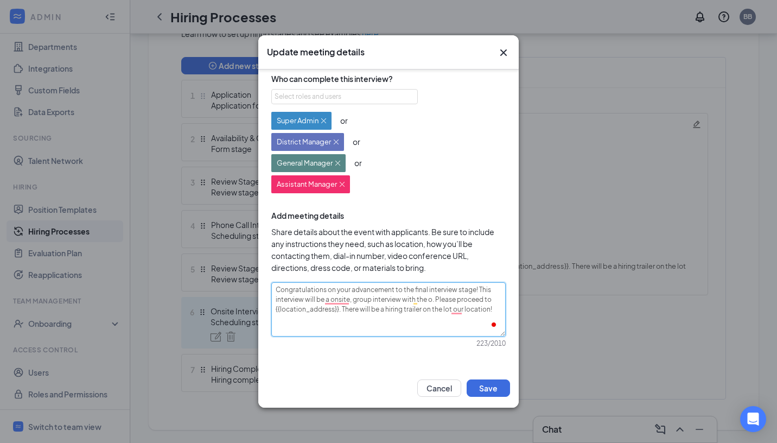
type textarea "Congratulations on your advancement to the final interview stage! This intervie…"
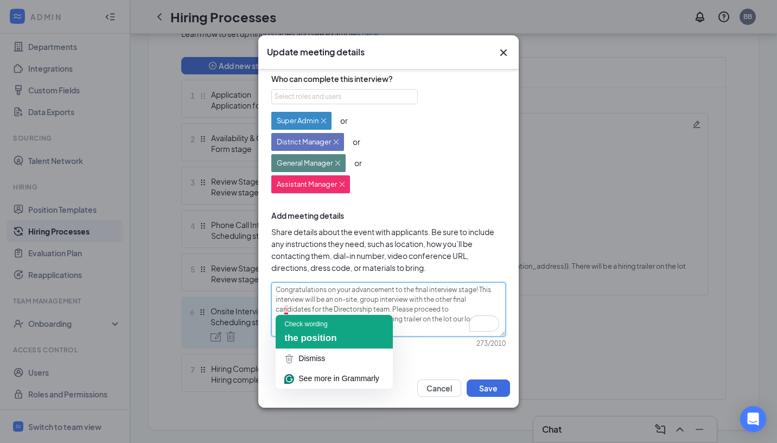
click at [290, 326] on div "Check wording" at bounding box center [305, 324] width 43 height 10
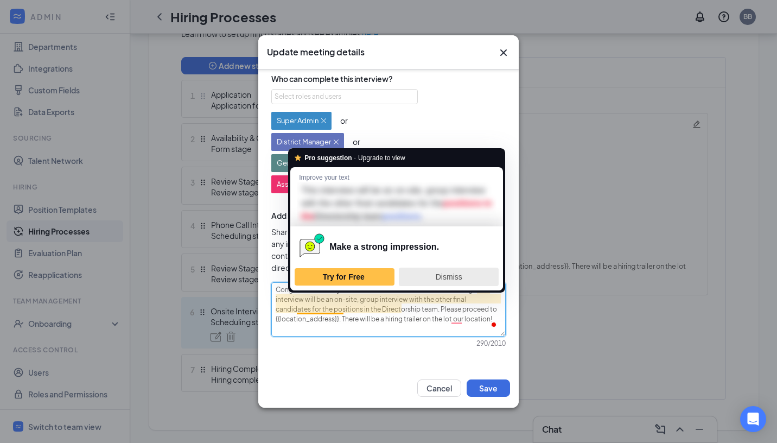
click at [458, 281] on span "Dismiss" at bounding box center [449, 276] width 27 height 9
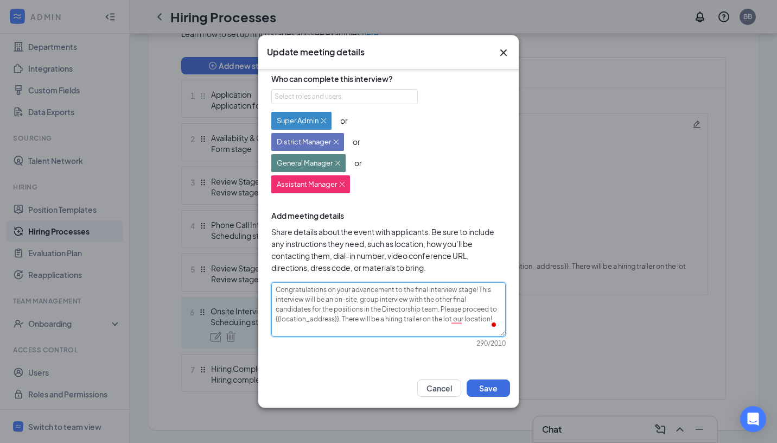
click at [357, 301] on textarea "Congratulations on your advancement to the final interview stage! This intervie…" at bounding box center [388, 309] width 234 height 54
click at [439, 309] on textarea "Congratulations on your advancement to the final interview stage! This intervie…" at bounding box center [388, 309] width 234 height 54
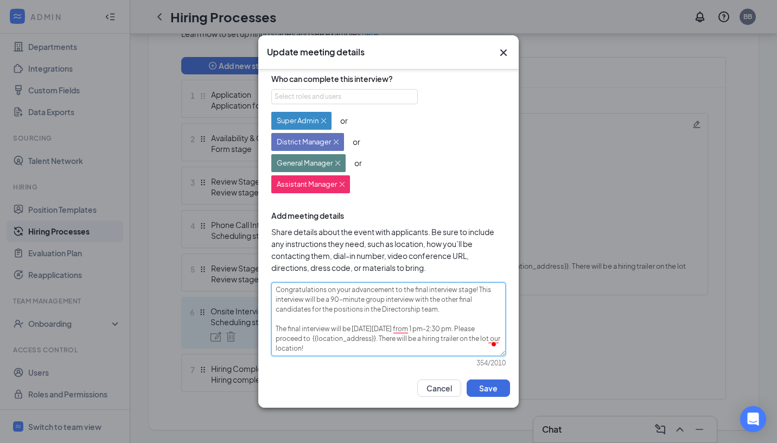
click at [455, 328] on textarea "Congratulations on your advancement to the final interview stage! This intervie…" at bounding box center [388, 319] width 234 height 74
click at [480, 326] on textarea "Congratulations on your advancement to the final interview stage! This intervie…" at bounding box center [388, 319] width 234 height 74
click at [436, 335] on textarea "Congratulations on your advancement to the final interview stage! This intervie…" at bounding box center [388, 319] width 234 height 74
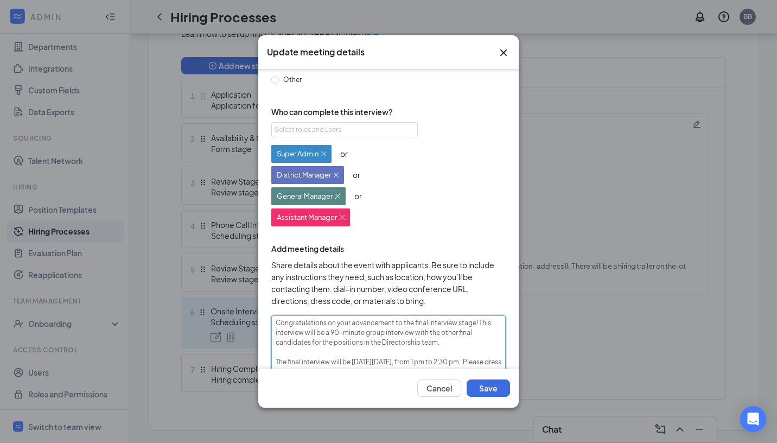
scroll to position [0, 0]
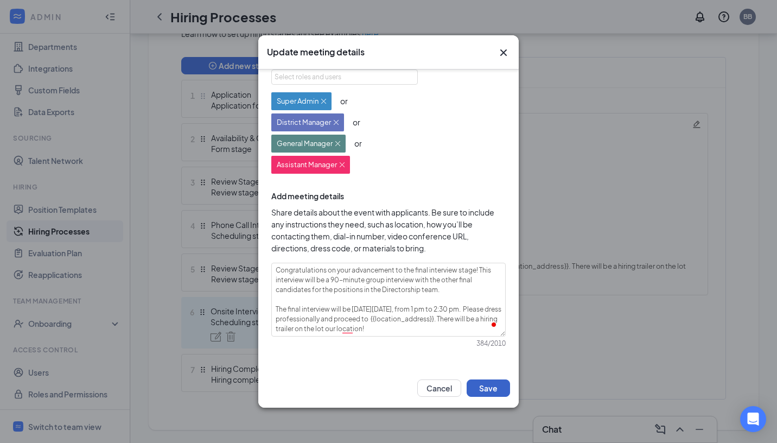
click at [481, 385] on button "Save" at bounding box center [488, 387] width 43 height 17
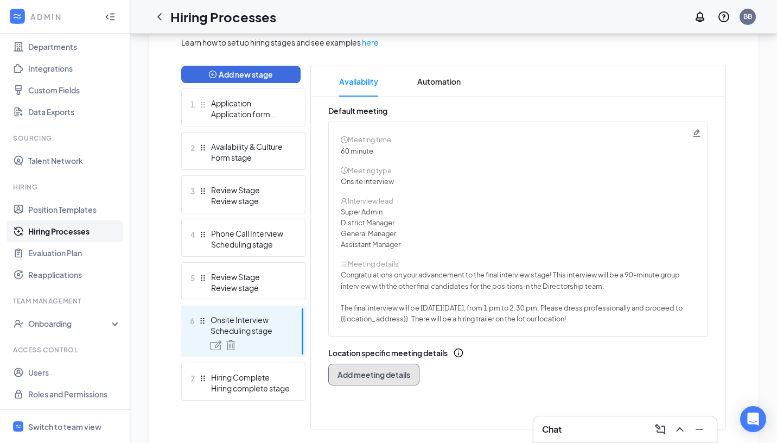
click at [390, 373] on span "Add meeting details" at bounding box center [373, 374] width 73 height 11
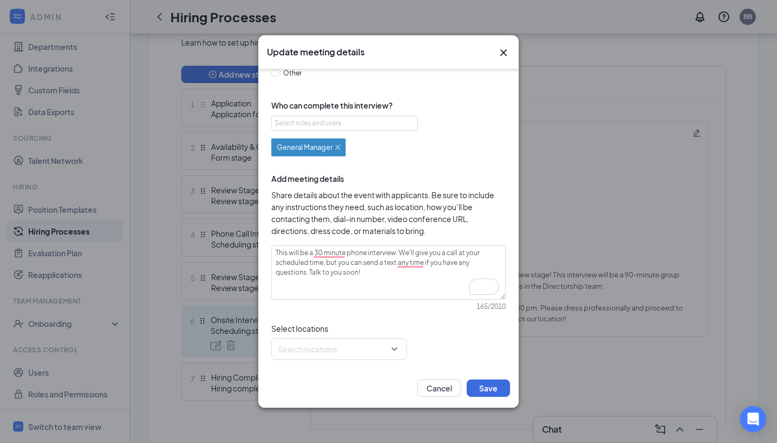
click at [501, 57] on icon "Cross" at bounding box center [503, 52] width 13 height 13
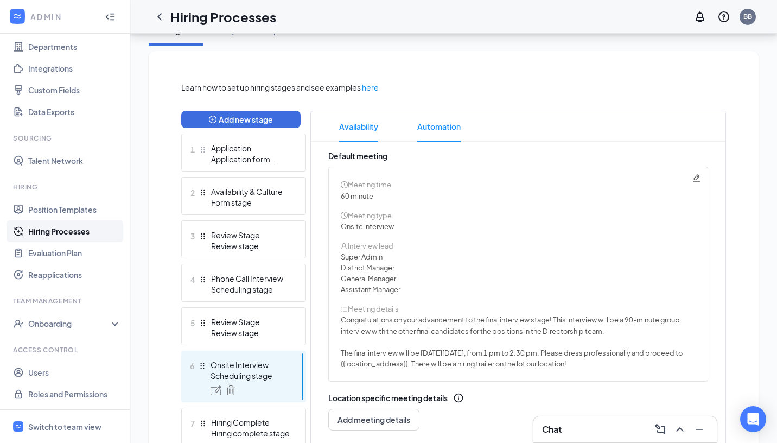
click at [435, 126] on span "Automation" at bounding box center [438, 126] width 43 height 30
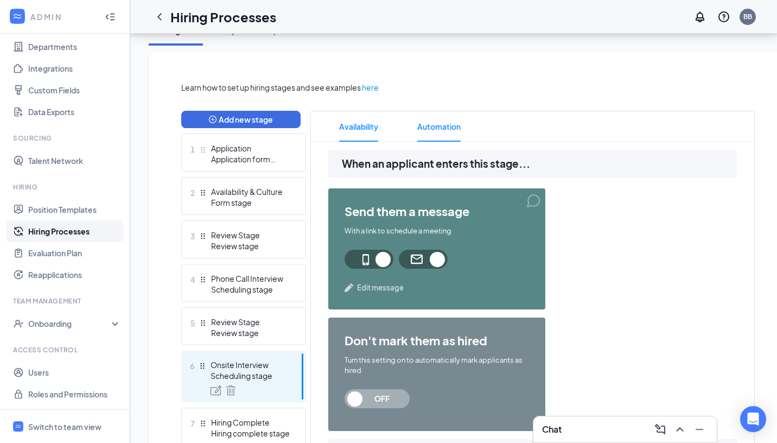
click at [365, 127] on span "Availability" at bounding box center [358, 126] width 39 height 30
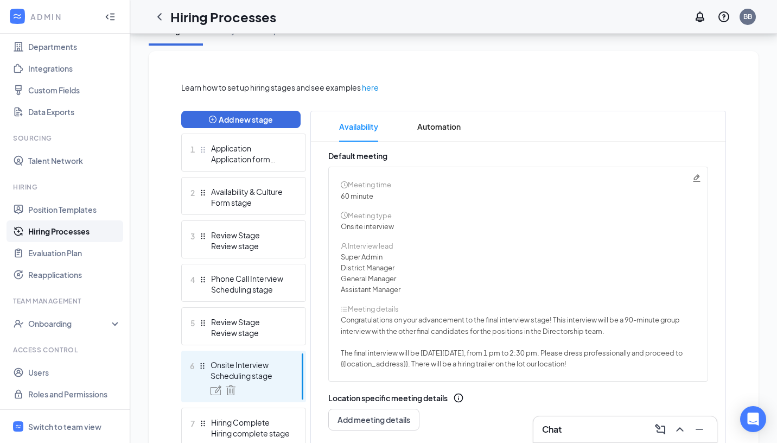
click at [422, 325] on span "Congratulations on your advancement to the final interview stage! This intervie…" at bounding box center [512, 341] width 342 height 55
click at [697, 178] on icon "Pencil" at bounding box center [696, 177] width 7 height 7
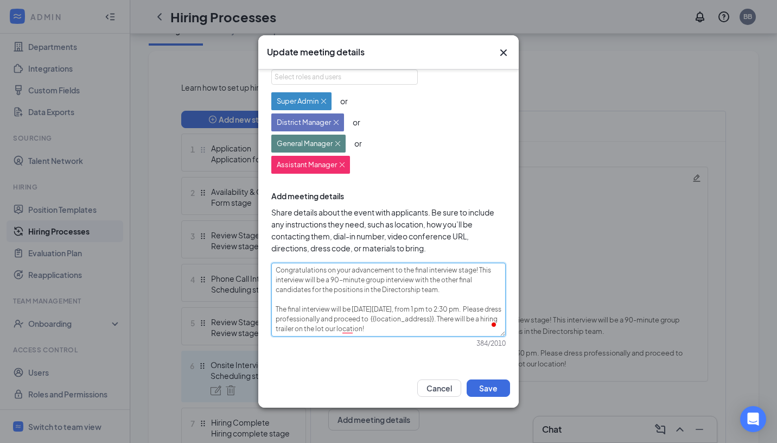
drag, startPoint x: 275, startPoint y: 269, endPoint x: 443, endPoint y: 329, distance: 178.5
click at [443, 329] on textarea "Congratulations on your advancement to the final interview stage! This intervie…" at bounding box center [388, 300] width 234 height 74
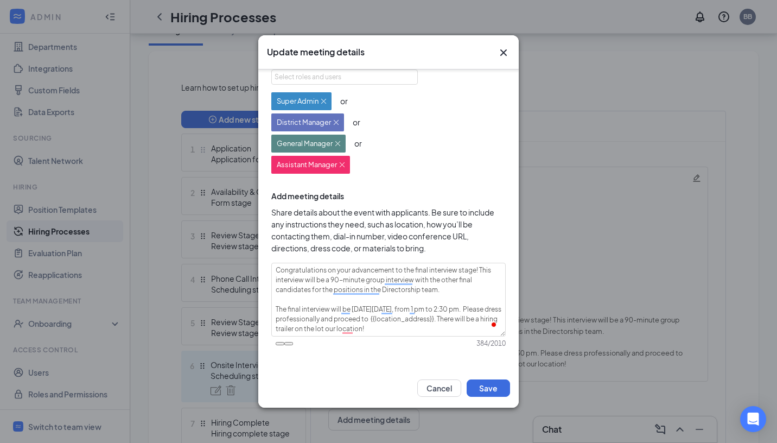
click at [538, 298] on div "Update meeting details Specify meeting length 60 min Specify meeting type Phone…" at bounding box center [388, 221] width 777 height 443
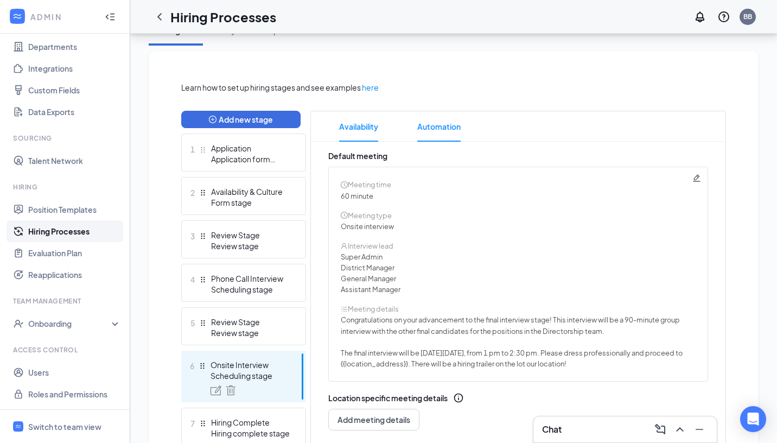
click at [458, 129] on span "Automation" at bounding box center [438, 126] width 43 height 30
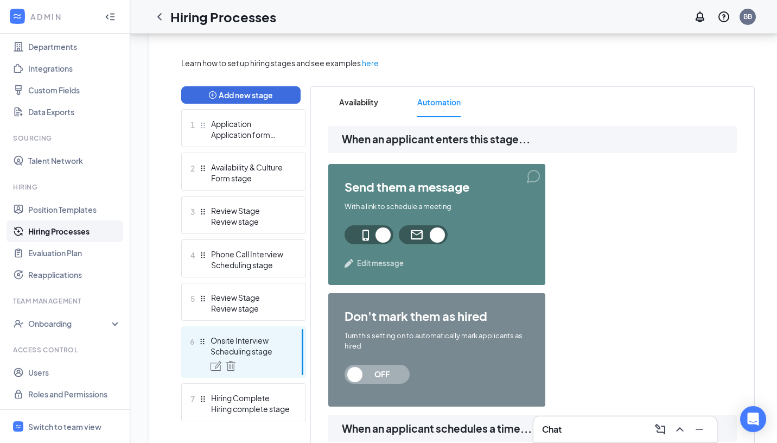
click at [397, 261] on span "Edit message" at bounding box center [380, 263] width 47 height 11
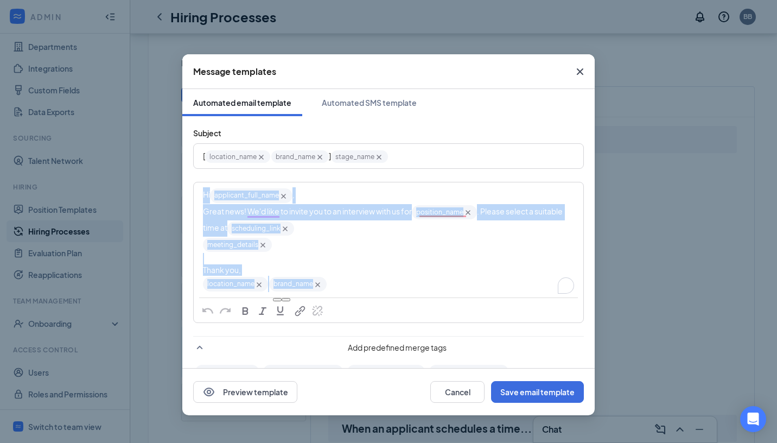
click at [405, 262] on div "To enrich screen reader interactions, please activate Accessibility in Grammarl…" at bounding box center [388, 258] width 371 height 11
drag, startPoint x: 303, startPoint y: 248, endPoint x: 204, endPoint y: 212, distance: 105.2
click at [204, 212] on div "Hi applicant_full_name‌‌‌‌ {{applicant_full_name}} , Great news! We'd like to i…" at bounding box center [388, 239] width 371 height 105
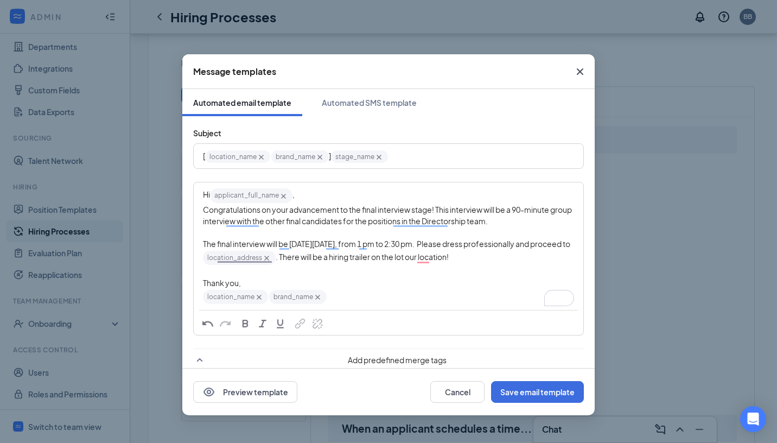
click at [480, 285] on div "Thank you," at bounding box center [388, 282] width 371 height 11
click at [417, 258] on span ". There will be a hiring trailer on the lot our location!" at bounding box center [362, 257] width 173 height 10
click at [423, 288] on div "Thank you," at bounding box center [388, 282] width 371 height 11
click at [386, 258] on span ". There will be a hiring trailer on the lot" at bounding box center [340, 257] width 128 height 10
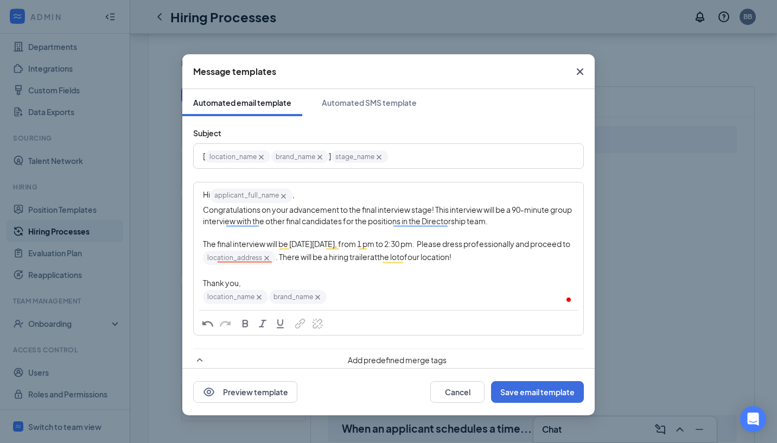
click at [392, 286] on div "Thank you," at bounding box center [388, 282] width 371 height 11
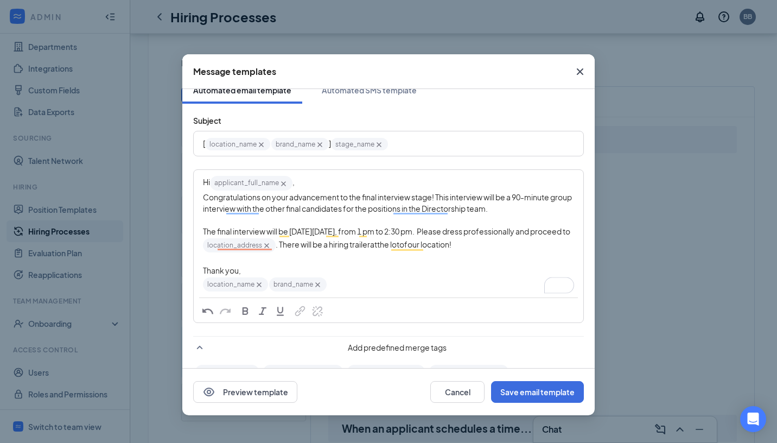
scroll to position [13, 0]
click at [525, 386] on button "Save email template" at bounding box center [537, 392] width 93 height 22
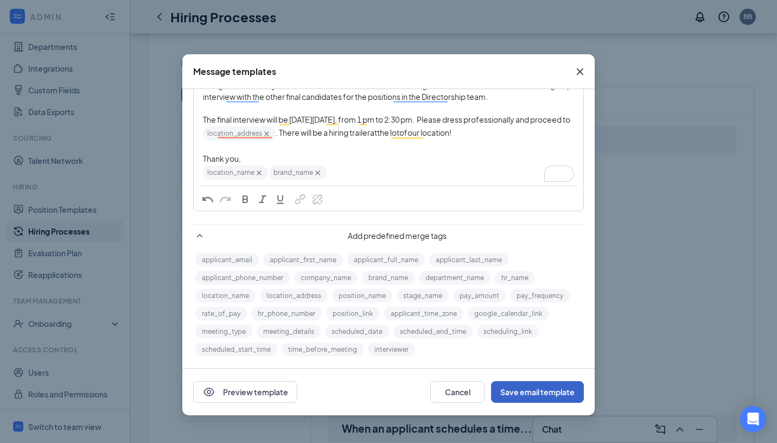
scroll to position [126, 0]
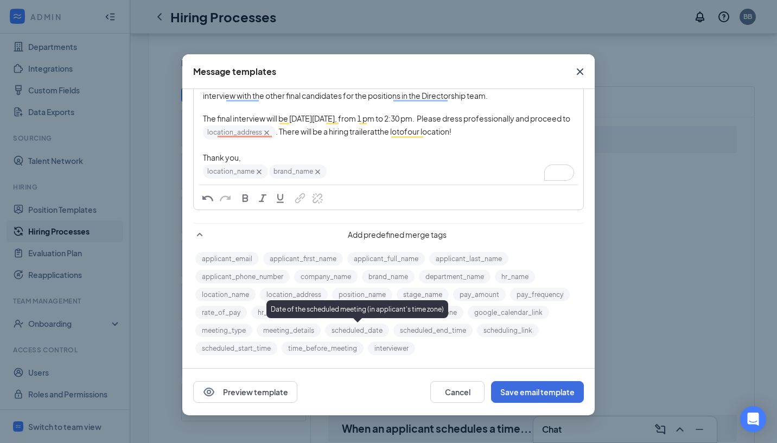
click at [382, 331] on button "scheduled_date" at bounding box center [357, 330] width 64 height 14
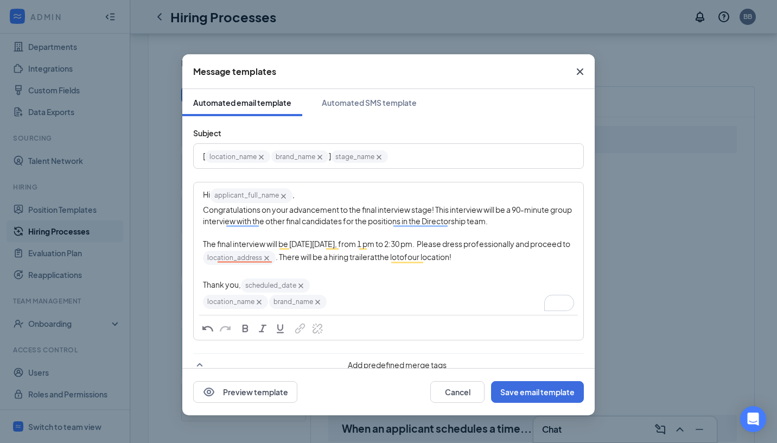
click at [303, 287] on icon "Cross" at bounding box center [300, 285] width 9 height 9
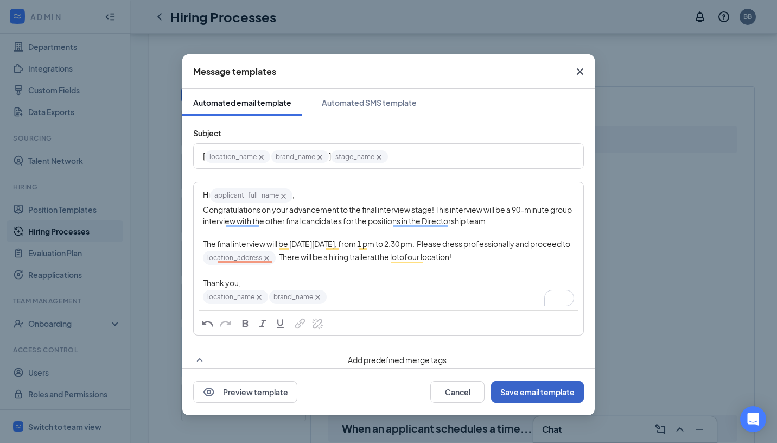
click at [509, 394] on button "Save email template" at bounding box center [537, 392] width 93 height 22
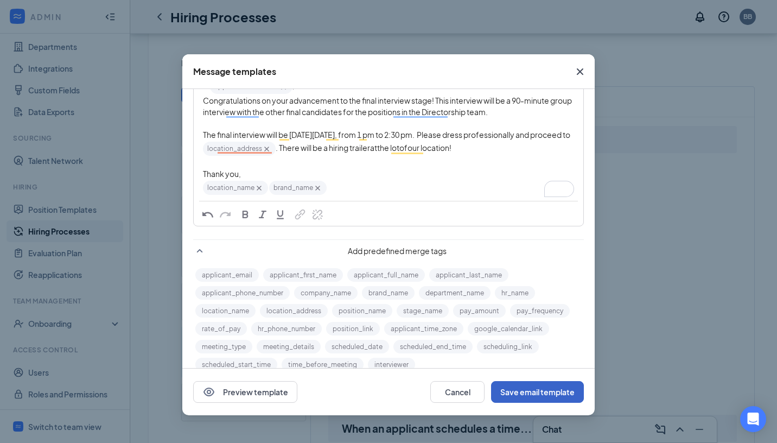
scroll to position [126, 0]
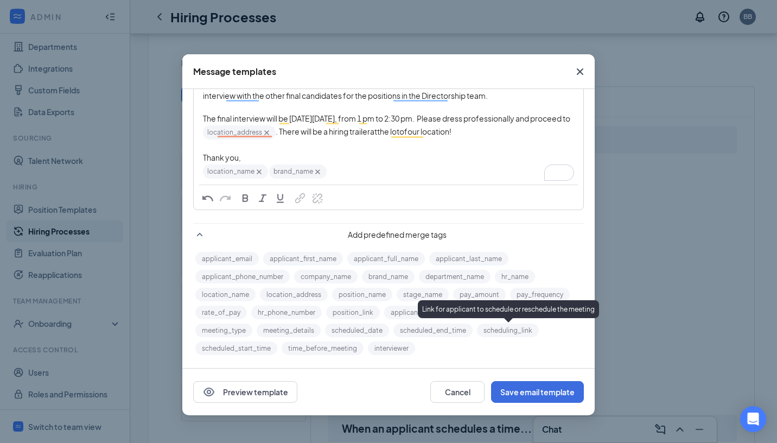
click at [508, 332] on button "scheduling_link" at bounding box center [508, 330] width 62 height 14
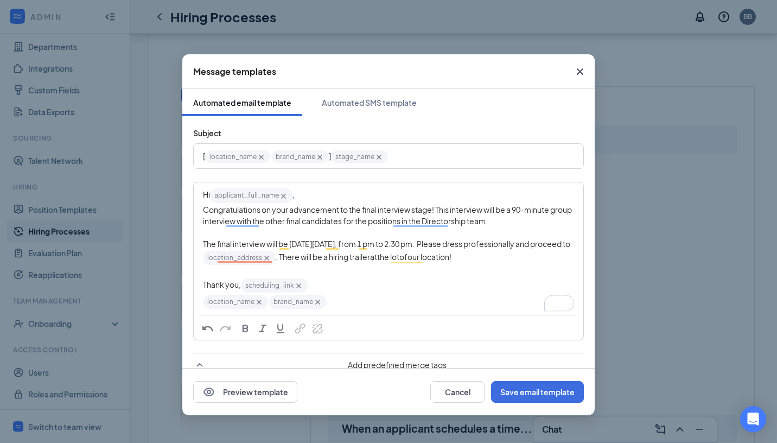
click at [297, 286] on icon "Cross" at bounding box center [298, 285] width 5 height 5
click at [406, 244] on span "The final interview will be on Friday, 9/5, from 1 pm to 2:30 pm. Please dress …" at bounding box center [386, 244] width 367 height 10
click at [418, 244] on span "The final interview will be on Friday, 9/5, from 1 pm to 2:30 pm. Please dress …" at bounding box center [386, 244] width 367 height 10
click at [419, 242] on span "The final interview will be on Friday, 9/5, from 1 pm to 2:30 pm. Please dress …" at bounding box center [386, 244] width 367 height 10
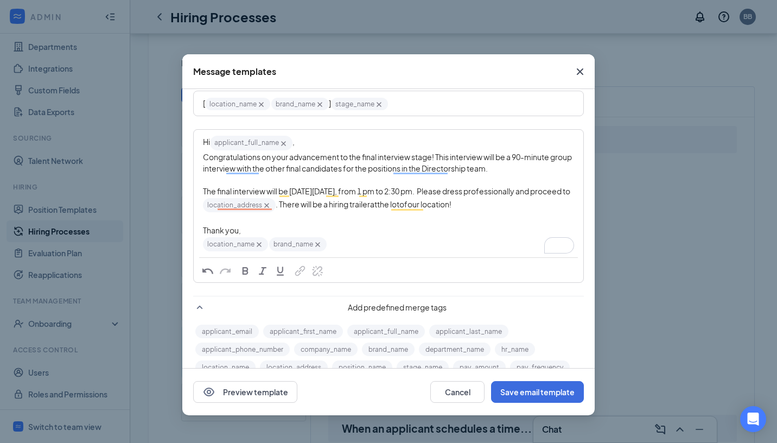
scroll to position [126, 0]
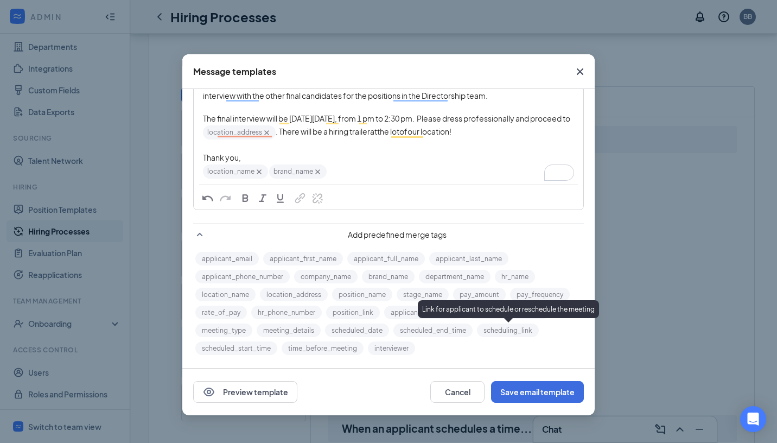
click at [498, 329] on button "scheduling_link" at bounding box center [508, 330] width 62 height 14
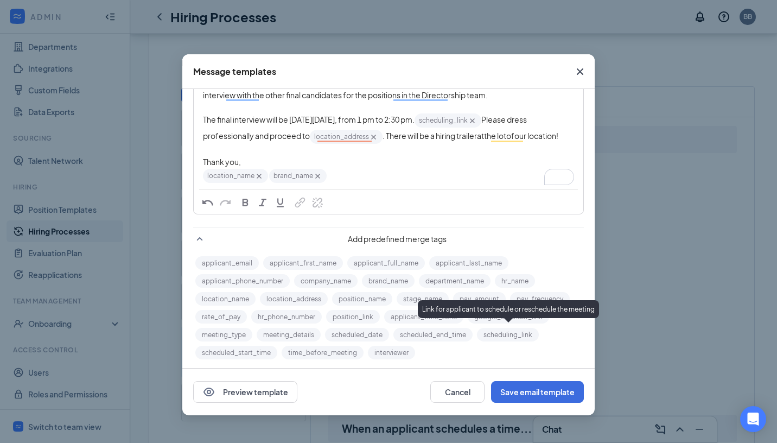
scroll to position [0, 0]
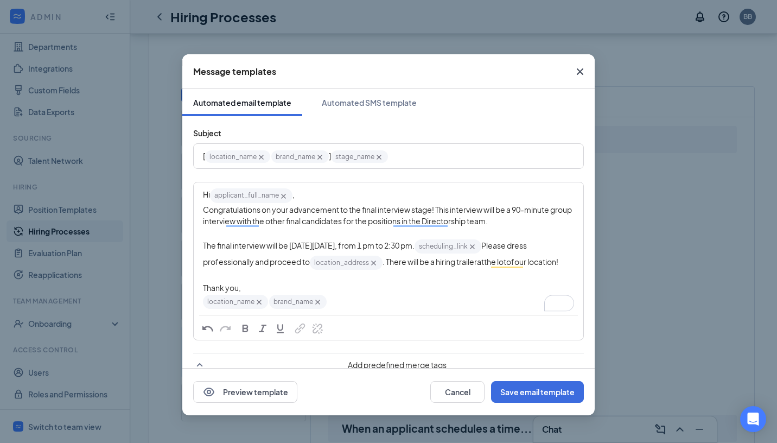
click at [488, 250] on span "Please dress professionally and proceed to" at bounding box center [365, 253] width 325 height 26
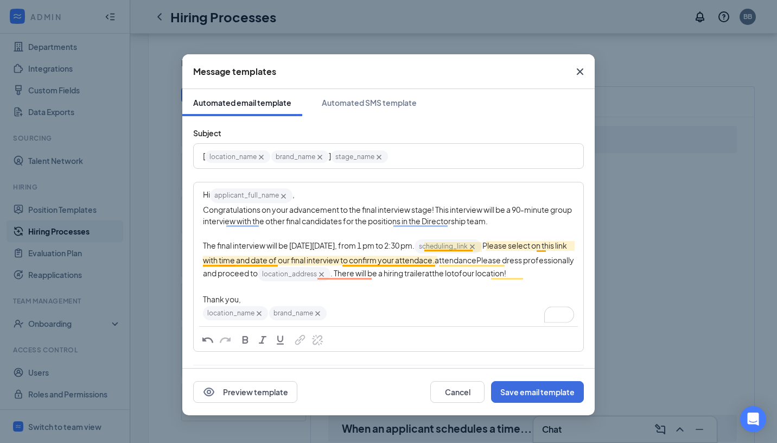
click at [546, 248] on span "Please select on this link with time and date of our final interview to confirm…" at bounding box center [385, 252] width 365 height 24
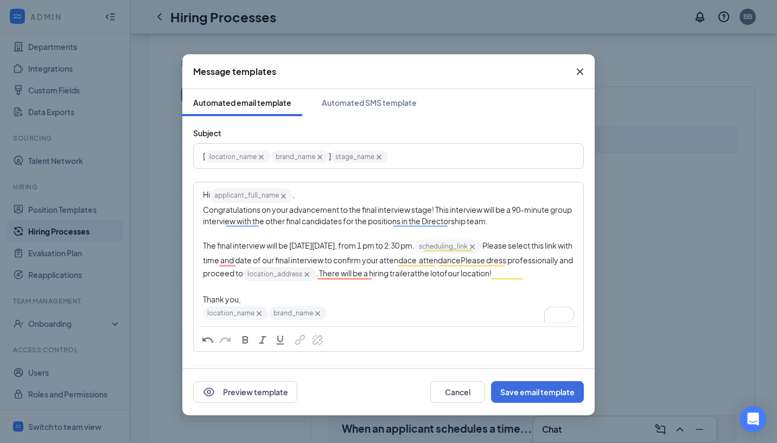
click at [516, 290] on div "To enrich screen reader interactions, please activate Accessibility in Grammarl…" at bounding box center [388, 287] width 371 height 11
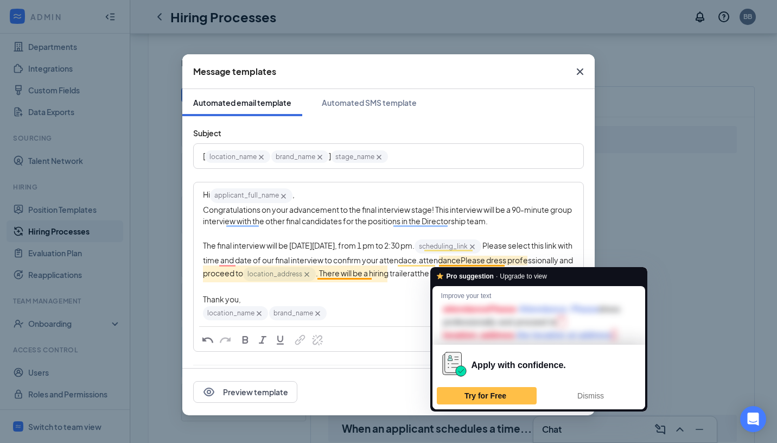
click at [481, 260] on span "attendancePlease dress professionally and proceed to" at bounding box center [388, 266] width 371 height 23
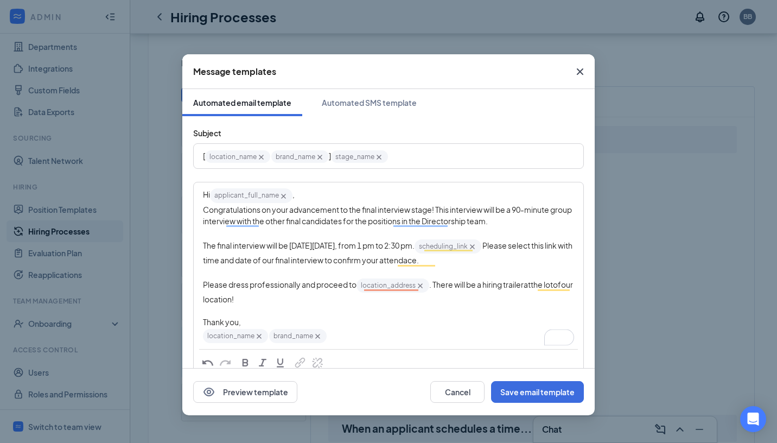
click at [218, 258] on span "Please select this link with time and date of our final interview to confirm yo…" at bounding box center [388, 252] width 371 height 24
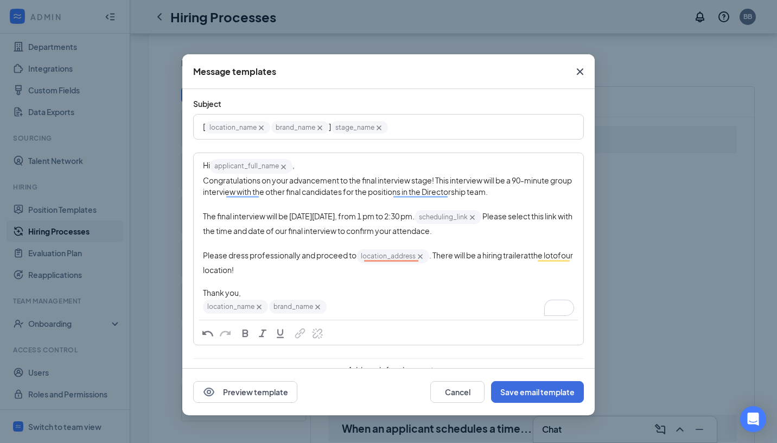
scroll to position [40, 0]
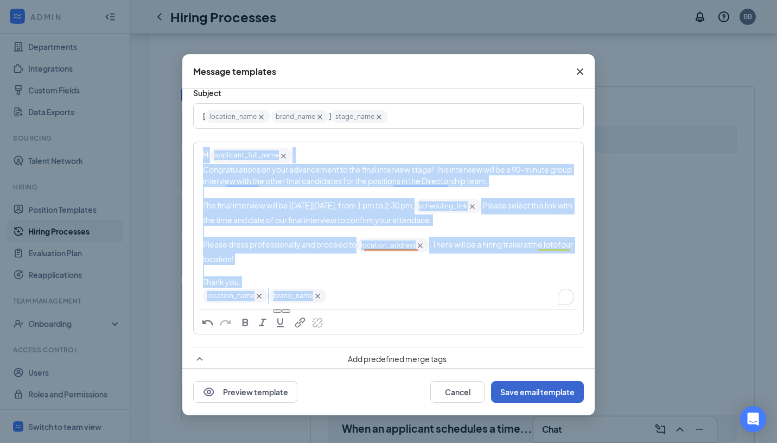
copy div "Hi applicant_full_name‌‌‌‌ {{applicant_full_name}} , Congratulations on your ad…"
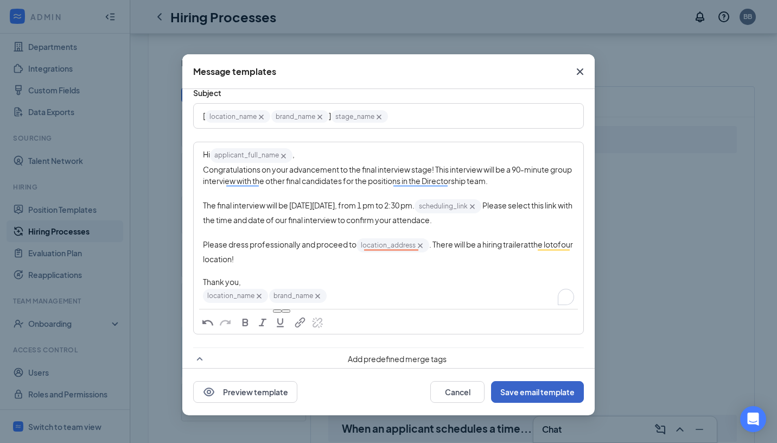
click at [521, 389] on button "Save email template" at bounding box center [537, 392] width 93 height 22
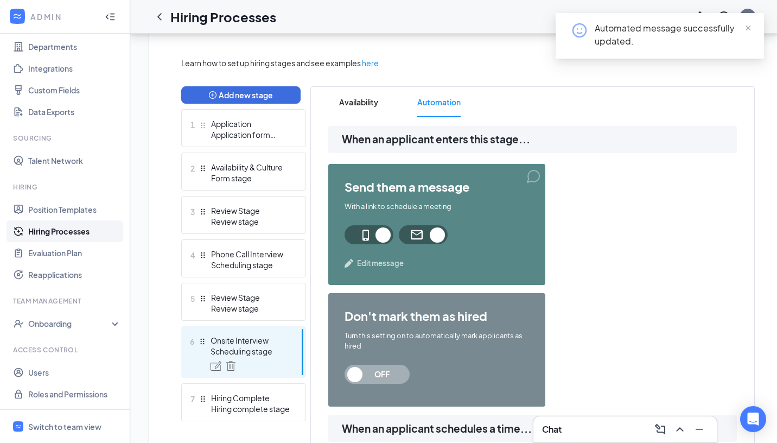
click at [387, 266] on span "Edit message" at bounding box center [380, 263] width 47 height 11
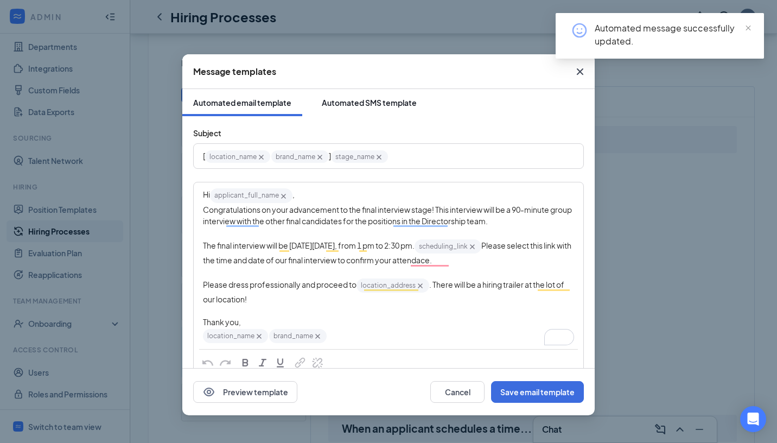
click at [365, 107] on div "Automated SMS template" at bounding box center [369, 102] width 95 height 11
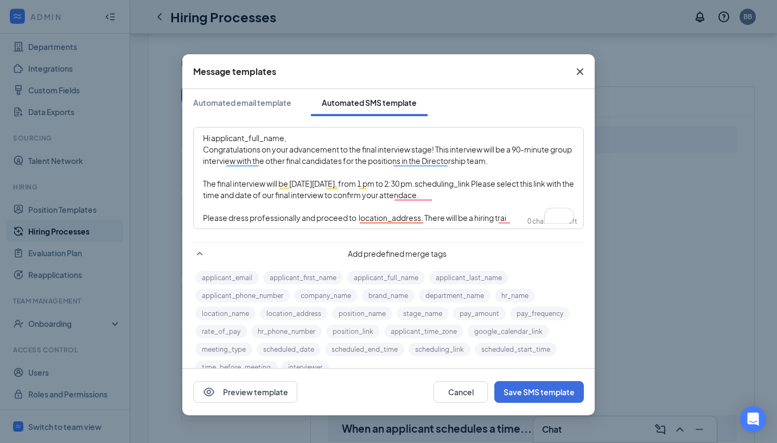
click at [286, 138] on span "Hi applicant_full_name‌‌‌‌," at bounding box center [245, 138] width 84 height 10
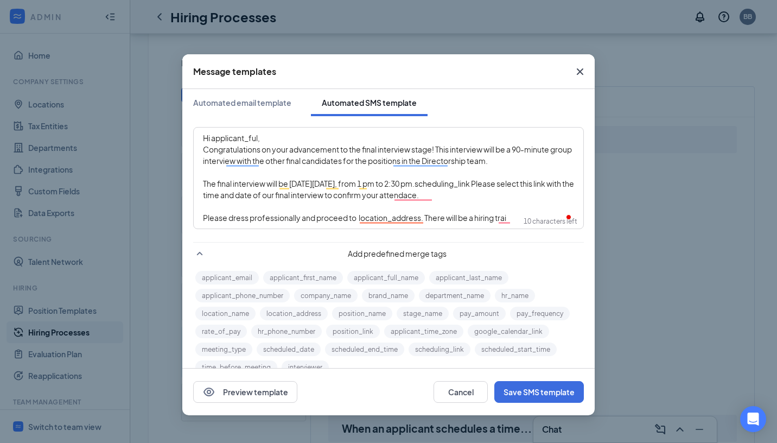
scroll to position [101, 0]
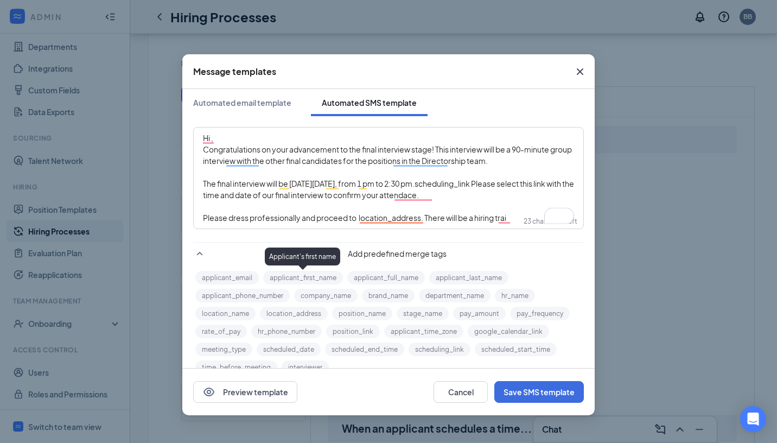
click at [307, 277] on button "applicant_first_name" at bounding box center [303, 278] width 80 height 14
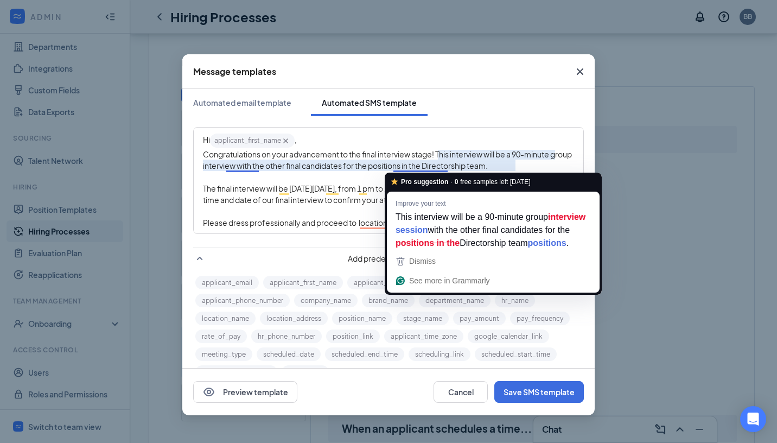
click at [449, 167] on span "Congratulations on your advancement to the final interview stage! This intervie…" at bounding box center [388, 159] width 370 height 21
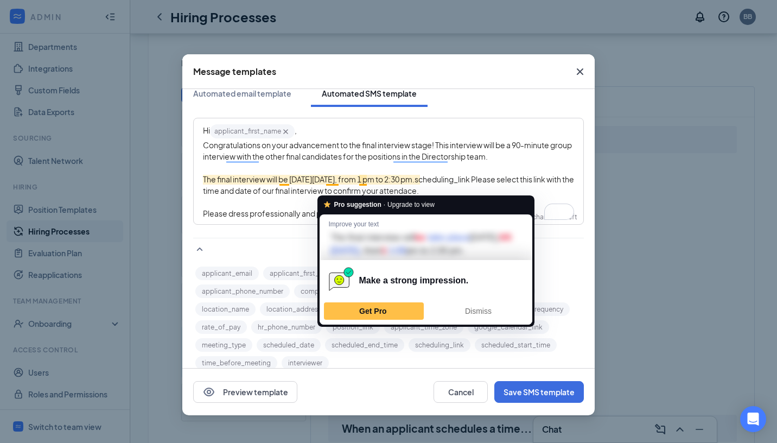
scroll to position [16, 0]
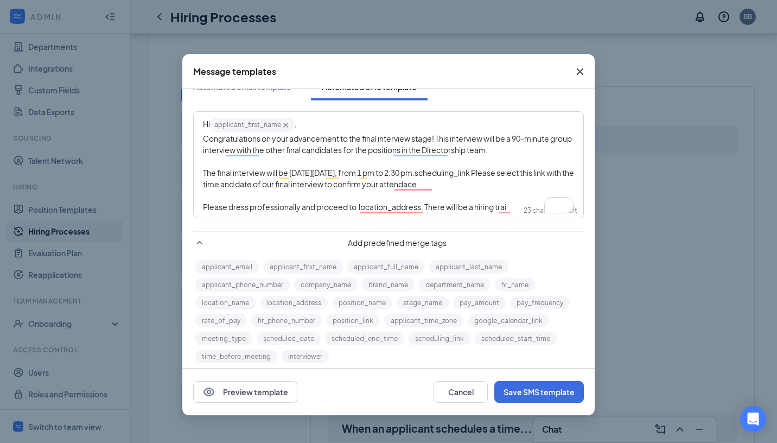
click at [477, 173] on span "The final interview will be [DATE][DATE], from 1 pm to 2:30 pm.scheduling_link‌…" at bounding box center [389, 178] width 372 height 21
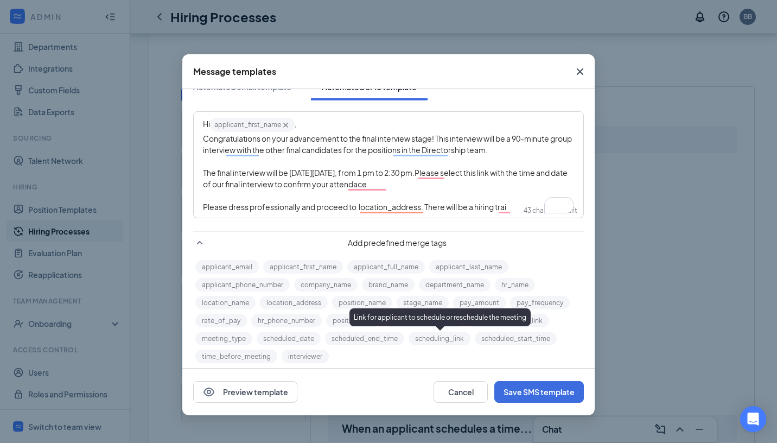
click at [430, 342] on button "scheduling_link" at bounding box center [440, 338] width 62 height 14
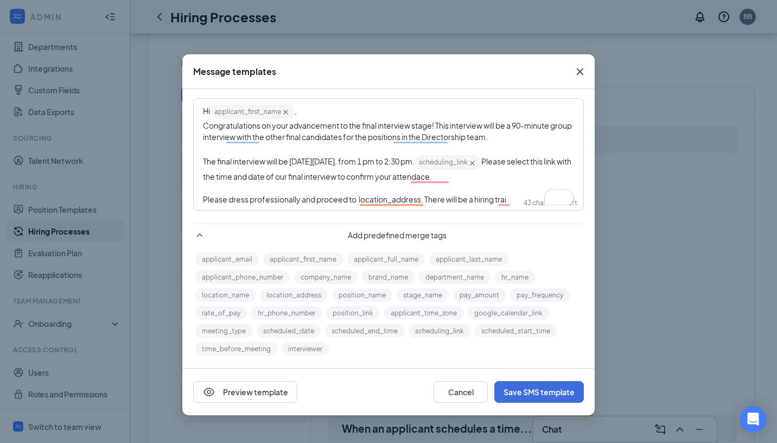
scroll to position [29, 0]
click at [436, 177] on span "Please select this link with the time and date of our final interview to confir…" at bounding box center [387, 168] width 369 height 24
click at [492, 181] on div "The final interview will be on Friday, 9/5, from 1 pm to 2:30 pm. scheduling_li…" at bounding box center [388, 168] width 371 height 28
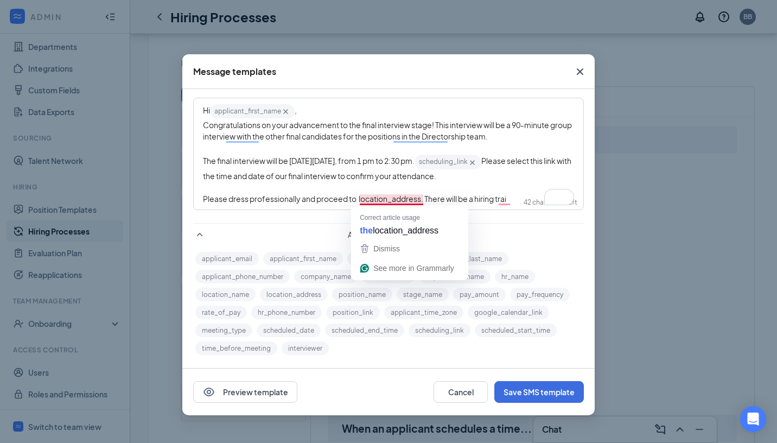
click at [420, 197] on span "Please dress professionally and proceed to location_address‌‌‌‌. There will be …" at bounding box center [354, 199] width 303 height 10
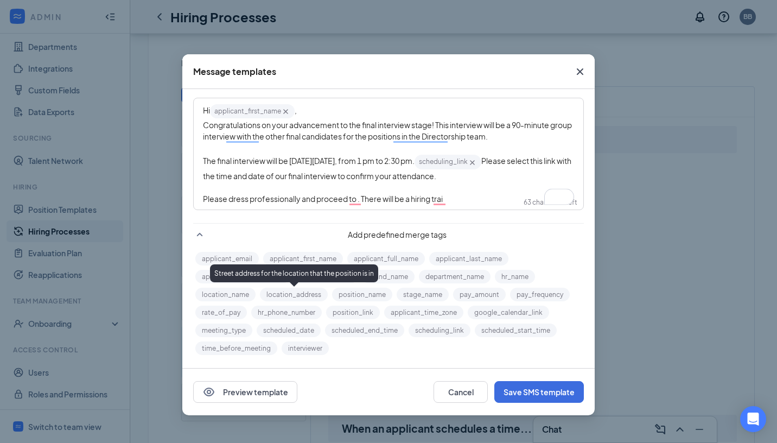
click at [301, 297] on button "location_address" at bounding box center [294, 295] width 68 height 14
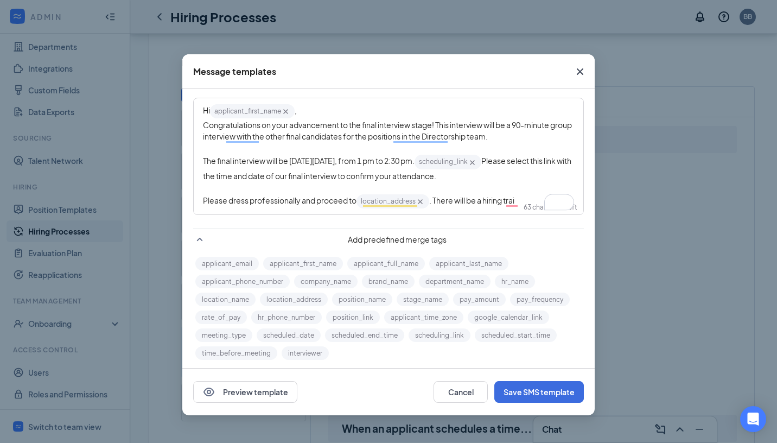
scroll to position [35, 0]
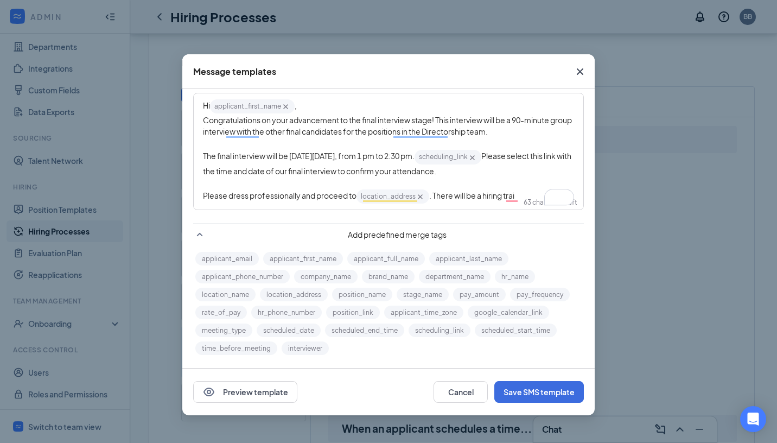
click at [523, 190] on div "Please dress professionally and proceed to location_address‌‌‌‌ {{location_addr…" at bounding box center [388, 196] width 371 height 16
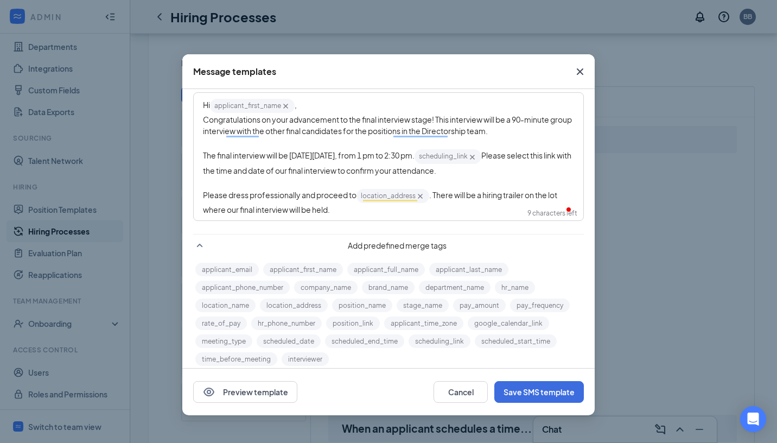
scroll to position [46, 0]
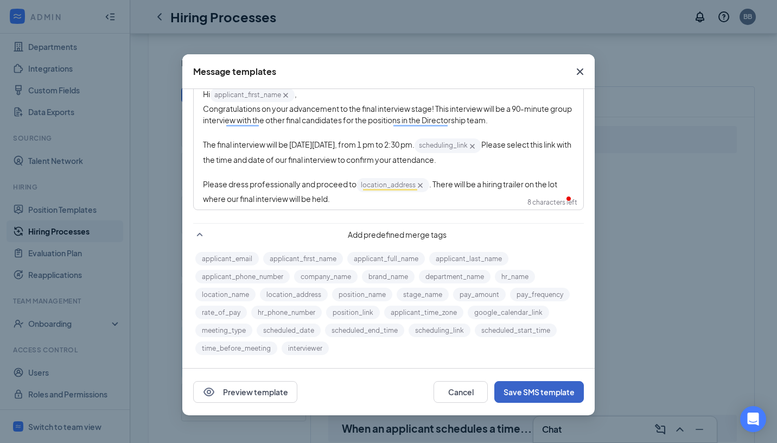
click at [522, 393] on button "Save SMS template" at bounding box center [539, 392] width 90 height 22
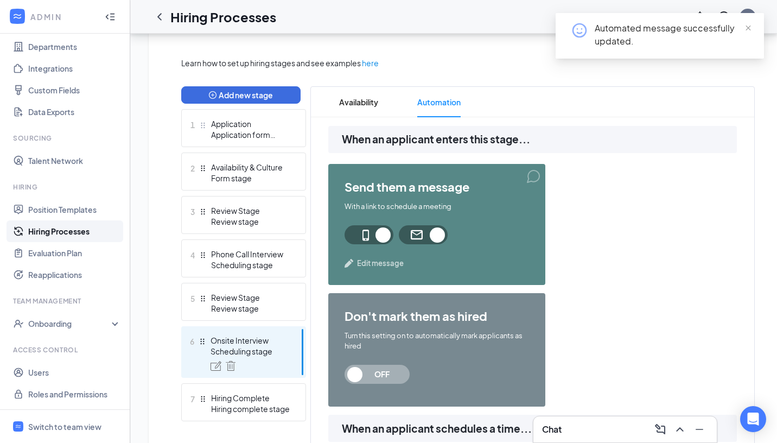
click at [366, 260] on span "Edit message" at bounding box center [380, 263] width 47 height 11
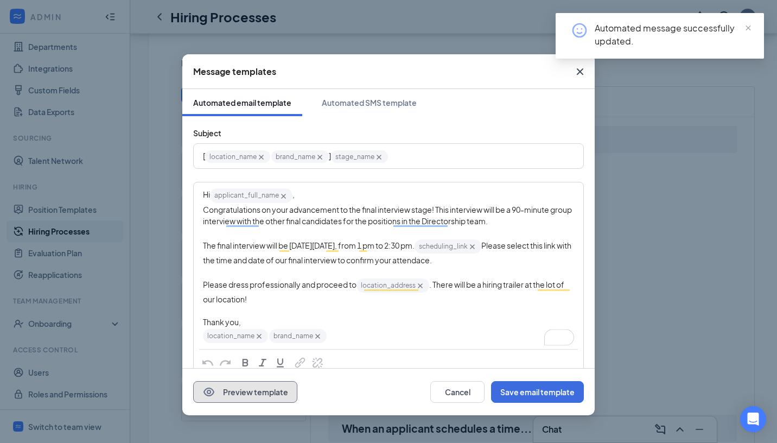
click at [251, 396] on button "Preview template" at bounding box center [245, 392] width 104 height 22
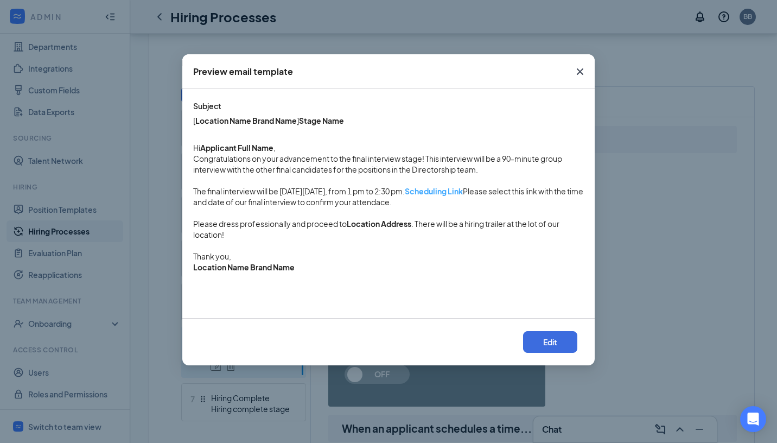
click at [442, 190] on link "Scheduling Link" at bounding box center [434, 191] width 58 height 10
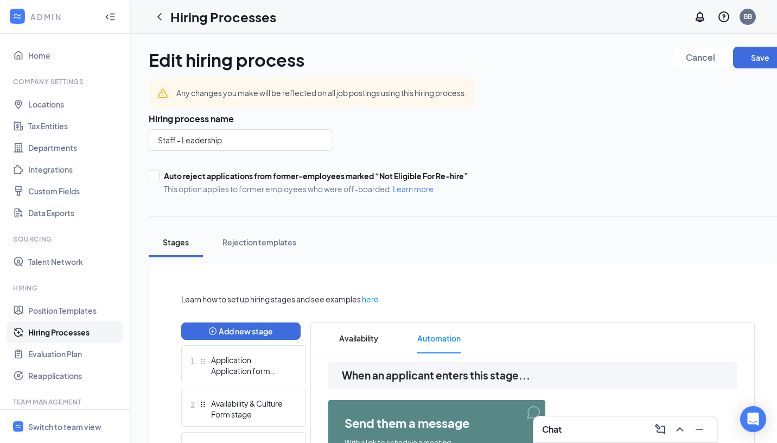
scroll to position [236, 0]
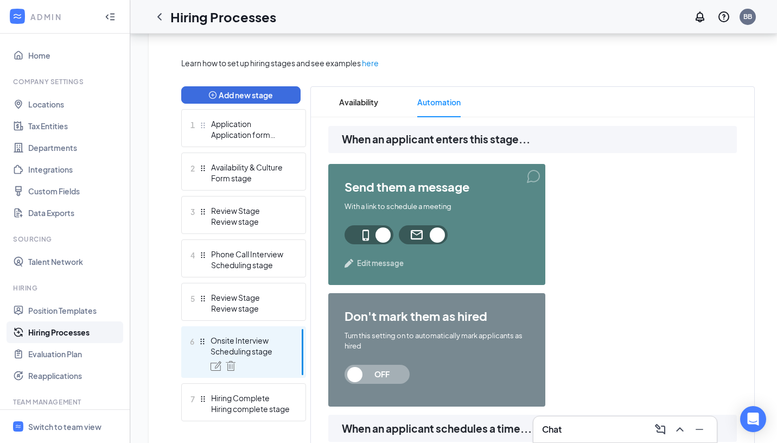
click at [368, 258] on span "Edit message" at bounding box center [380, 263] width 47 height 11
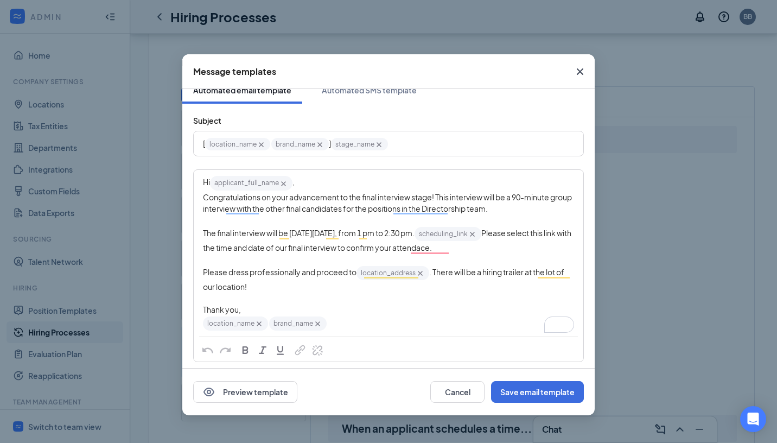
scroll to position [0, 0]
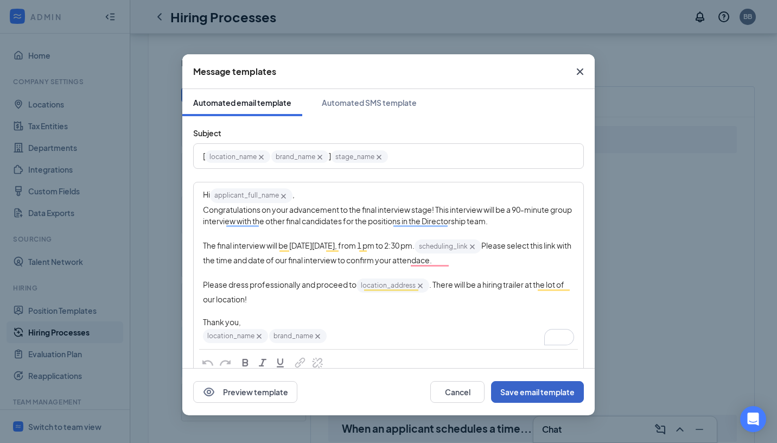
click at [528, 386] on button "Save email template" at bounding box center [537, 392] width 93 height 22
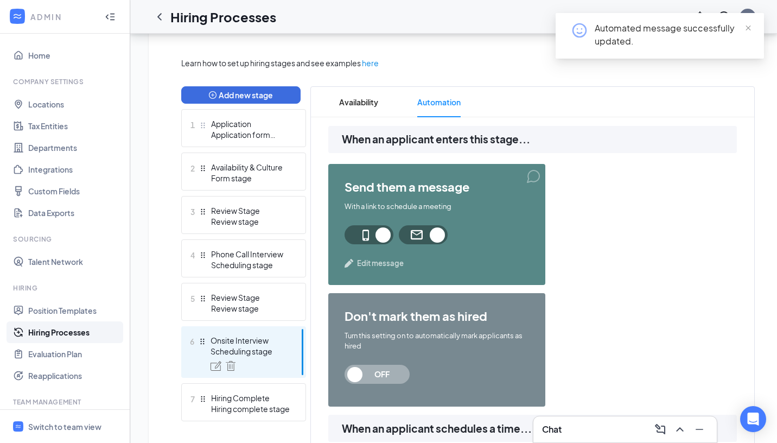
click at [391, 261] on span "Edit message" at bounding box center [380, 263] width 47 height 11
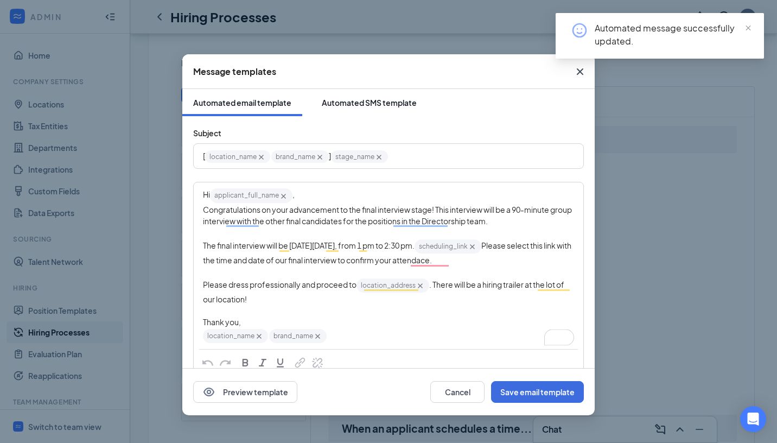
click at [391, 105] on div "Automated SMS template" at bounding box center [369, 102] width 95 height 11
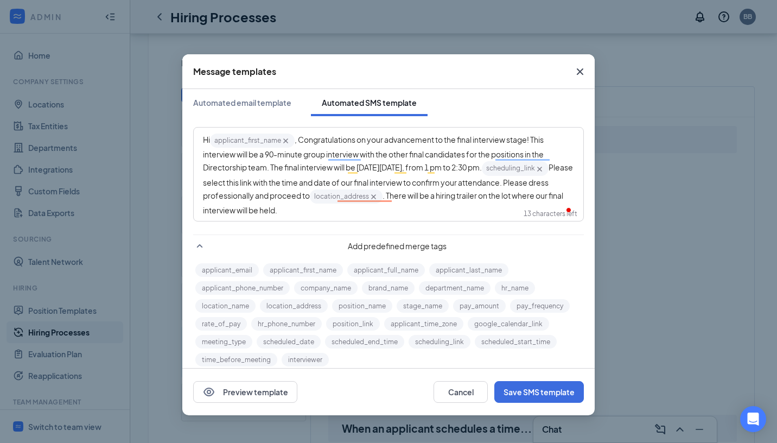
click at [299, 138] on span ", Congratulations on your advancement to the final interview stage! This interv…" at bounding box center [374, 153] width 342 height 37
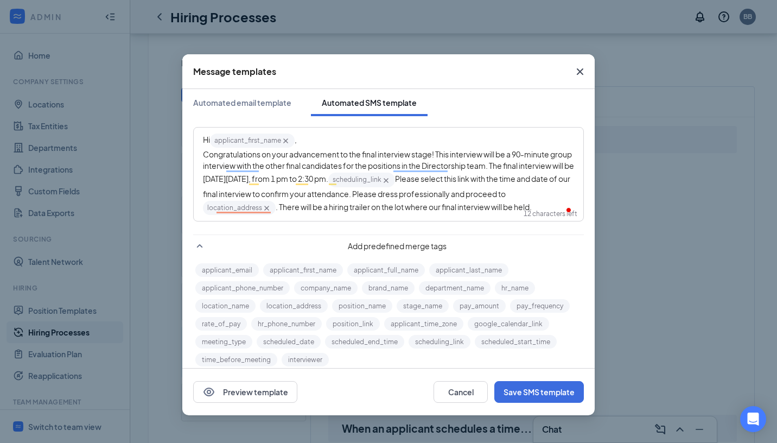
click at [456, 178] on span "Please select this link with the time and date of our final interview to confir…" at bounding box center [387, 186] width 368 height 24
click at [457, 177] on span "Please select this link with the time and date of our final interview to confir…" at bounding box center [387, 186] width 368 height 24
click at [459, 180] on span "Please select this link with the time and date of our final interview to confir…" at bounding box center [387, 186] width 368 height 24
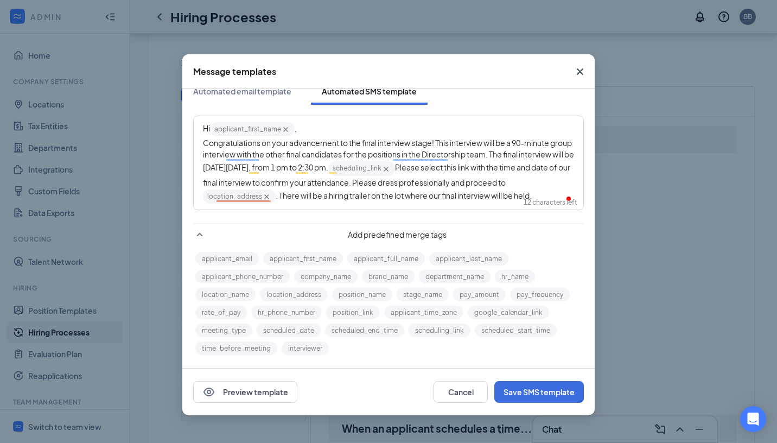
scroll to position [12, 0]
click at [527, 385] on button "Save SMS template" at bounding box center [539, 392] width 90 height 22
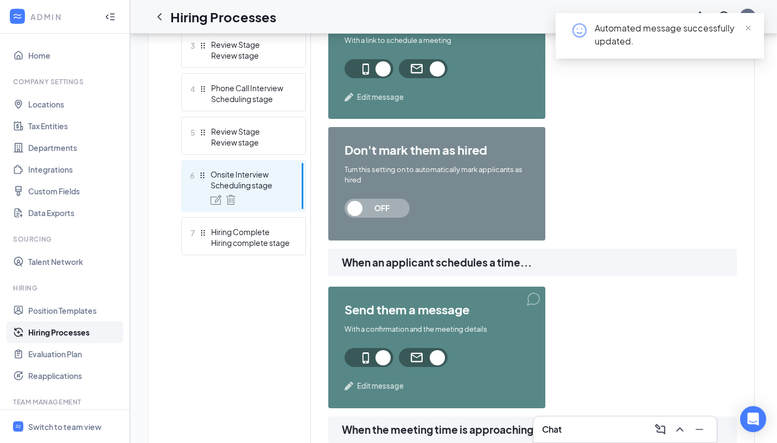
scroll to position [406, 0]
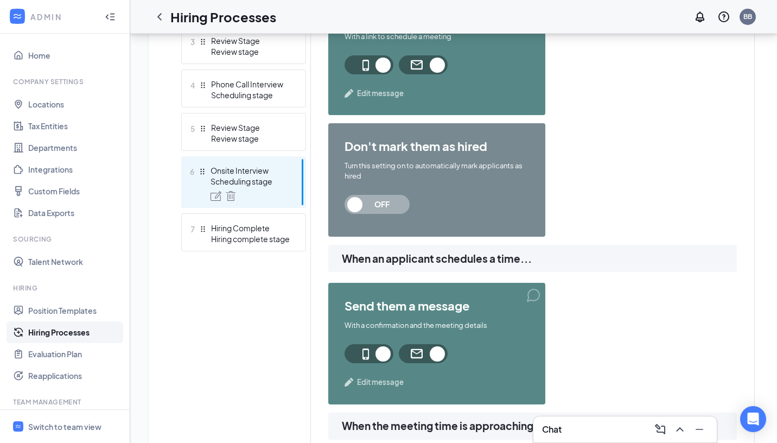
click at [381, 380] on span "Edit message" at bounding box center [380, 382] width 47 height 11
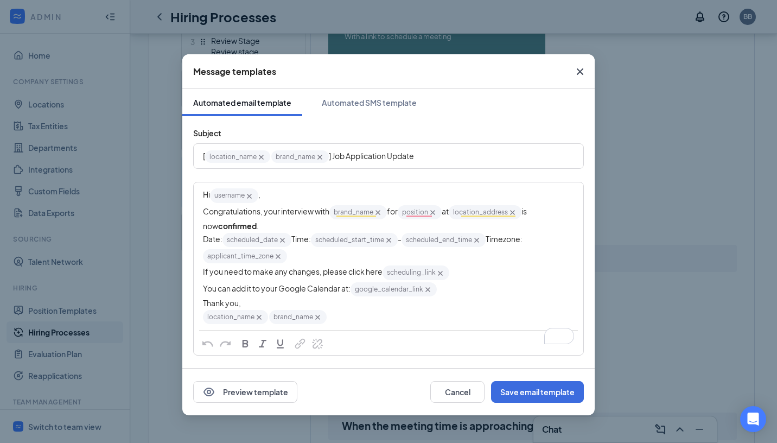
click at [578, 73] on icon "Cross" at bounding box center [580, 71] width 7 height 7
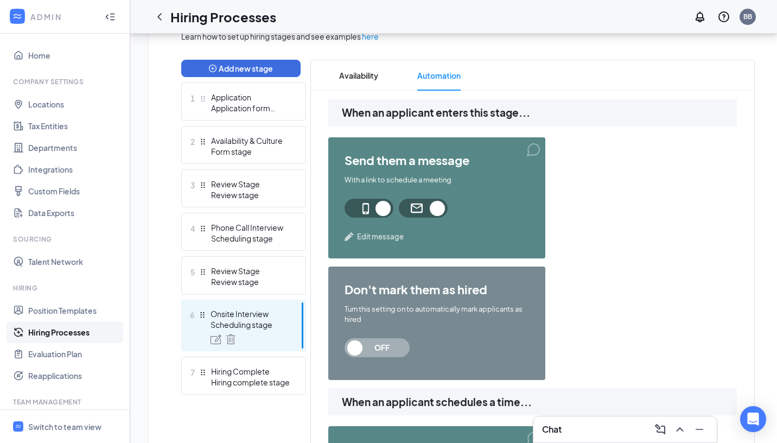
scroll to position [259, 0]
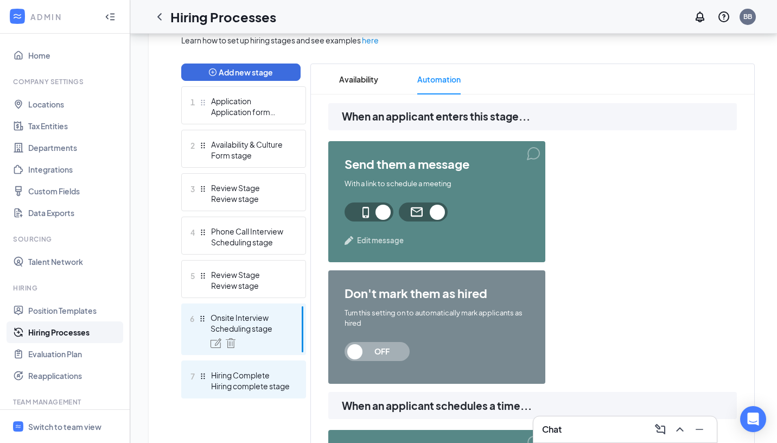
click at [250, 380] on div "Hiring complete stage" at bounding box center [250, 385] width 79 height 11
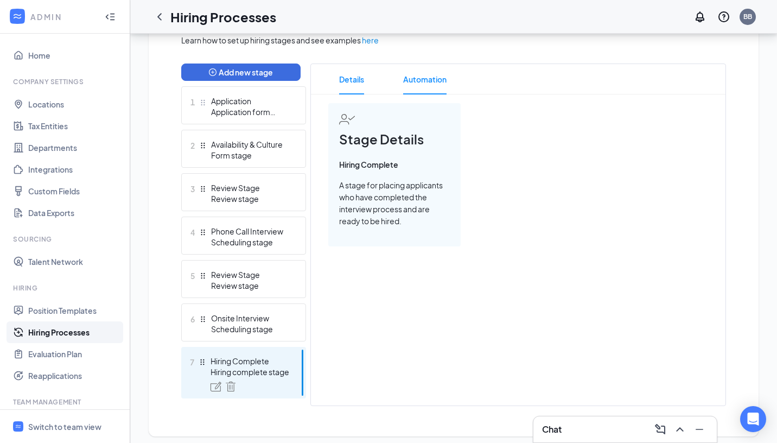
click at [424, 75] on span "Automation" at bounding box center [424, 79] width 43 height 30
